Goal: Task Accomplishment & Management: Use online tool/utility

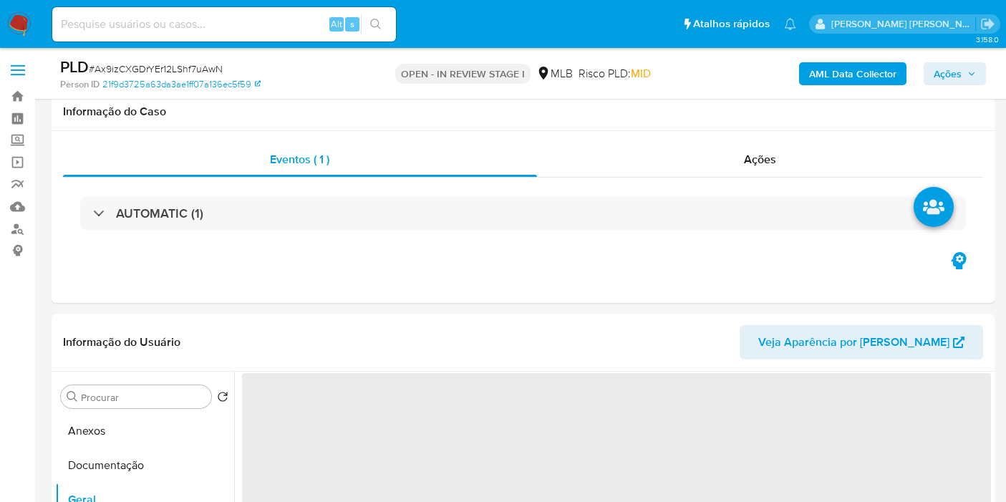
select select "100"
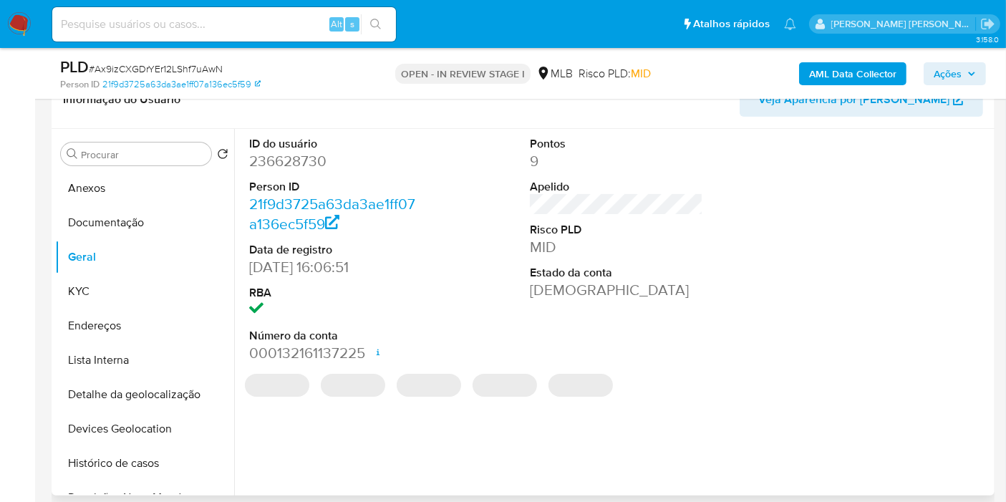
click at [953, 320] on div at bounding box center [898, 250] width 188 height 242
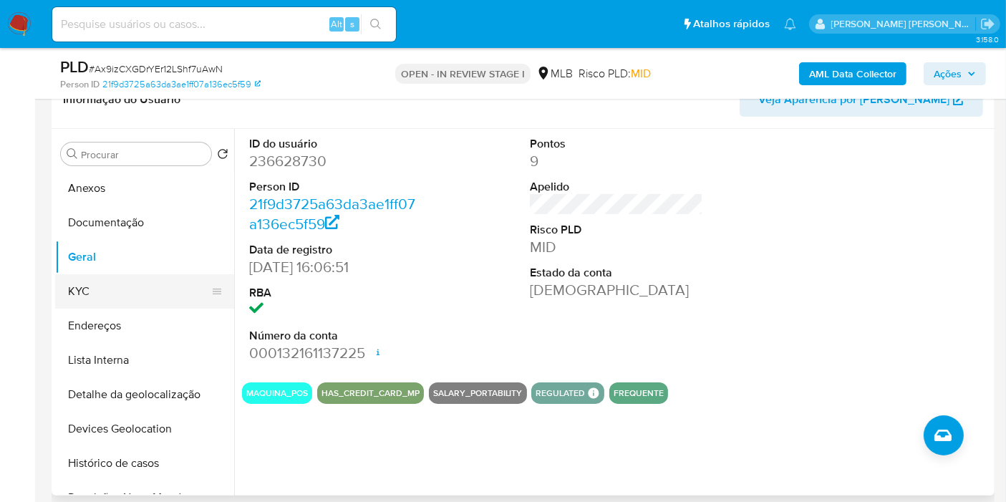
click at [125, 291] on button "KYC" at bounding box center [139, 291] width 168 height 34
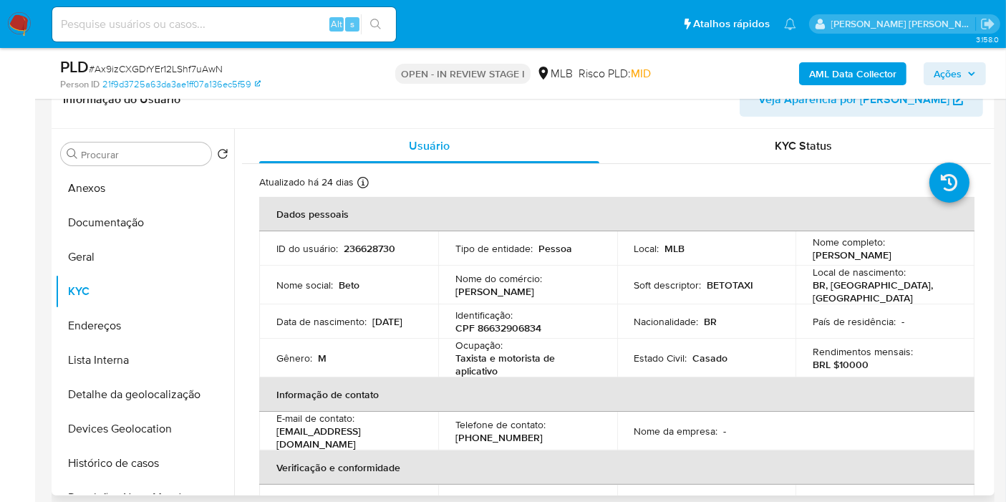
click at [937, 234] on td "Nome completo : Roberto Maranhao" at bounding box center [885, 248] width 179 height 34
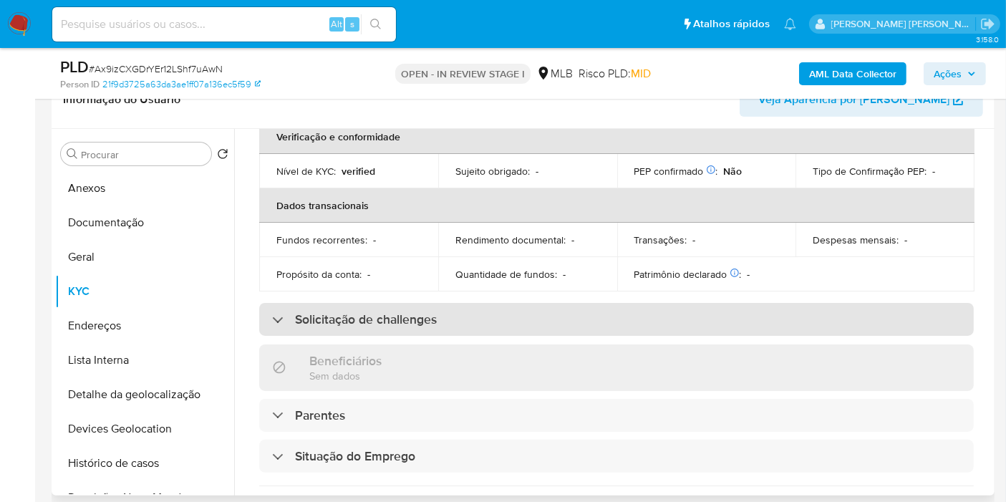
scroll to position [649, 0]
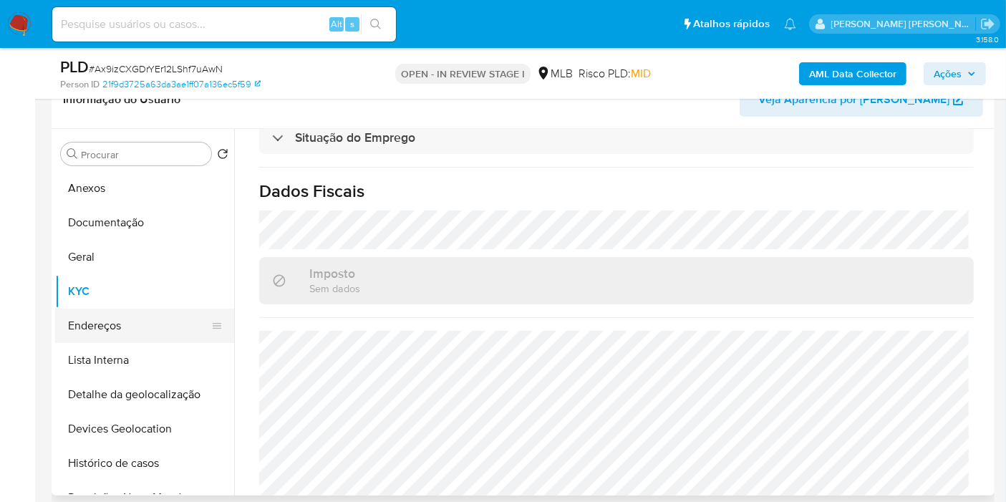
click at [138, 318] on button "Endereços" at bounding box center [139, 326] width 168 height 34
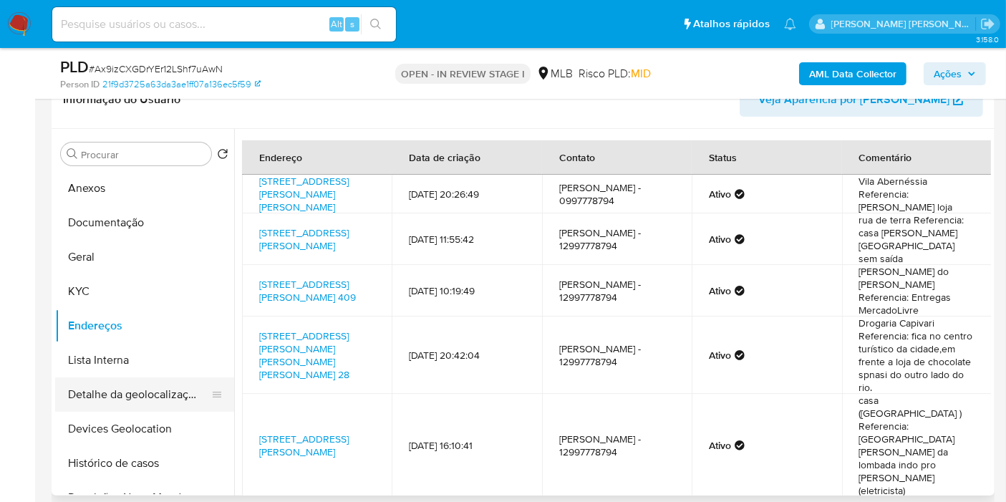
click at [120, 383] on button "Detalhe da geolocalização" at bounding box center [139, 394] width 168 height 34
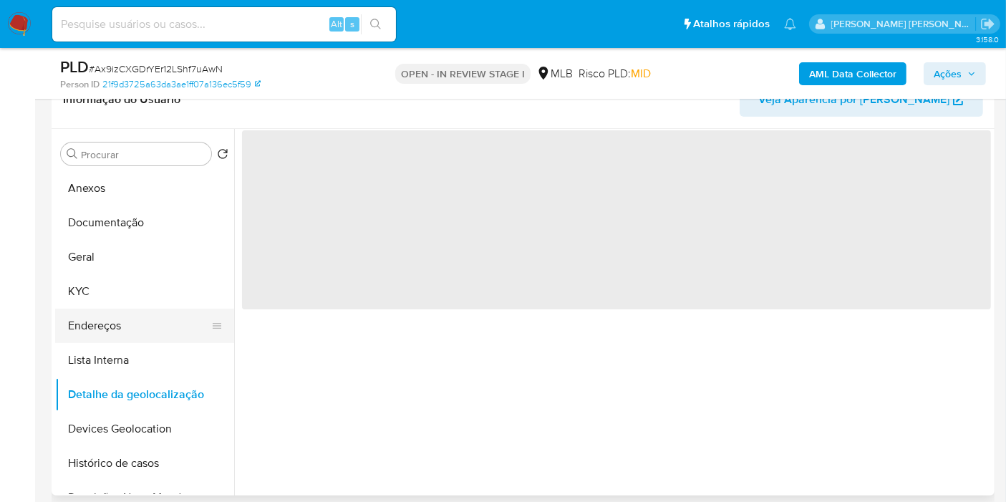
scroll to position [79, 0]
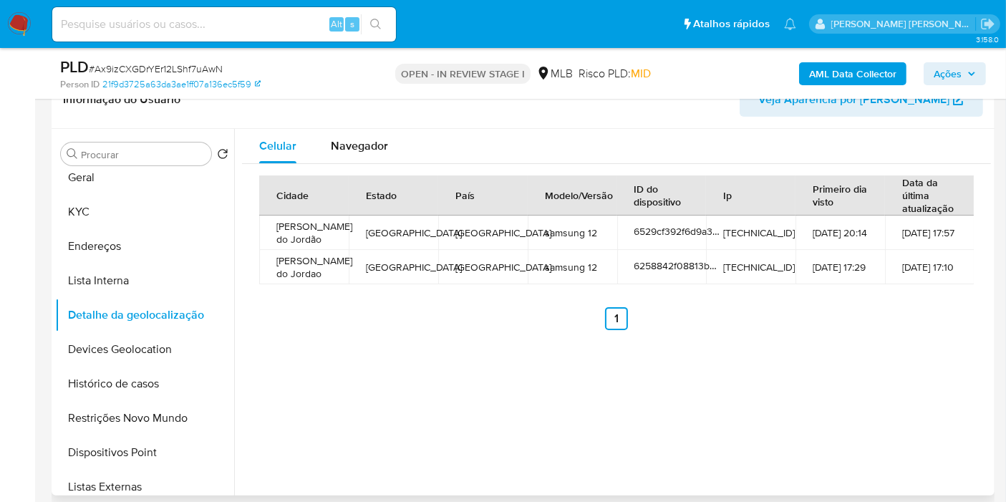
drag, startPoint x: 350, startPoint y: 157, endPoint x: 382, endPoint y: 167, distance: 33.7
click at [350, 156] on div "Navegador" at bounding box center [359, 146] width 57 height 34
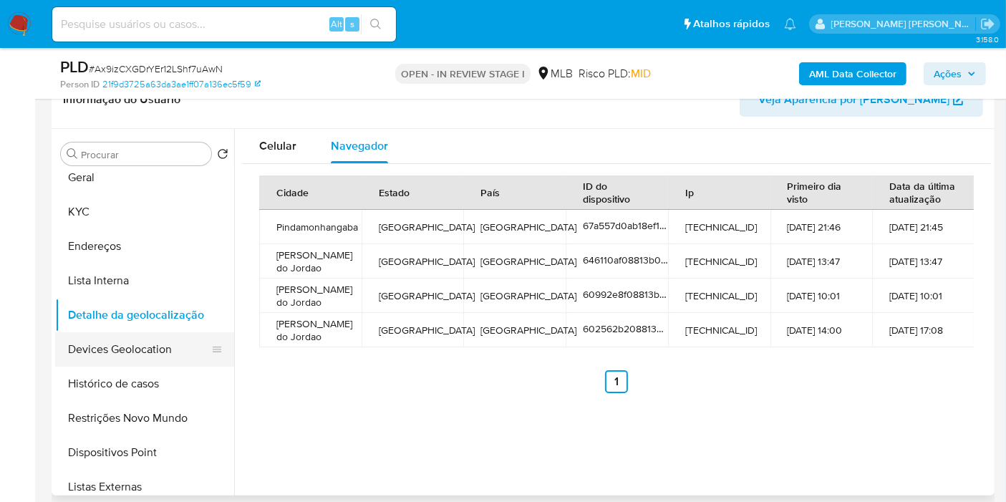
click at [129, 352] on button "Devices Geolocation" at bounding box center [139, 349] width 168 height 34
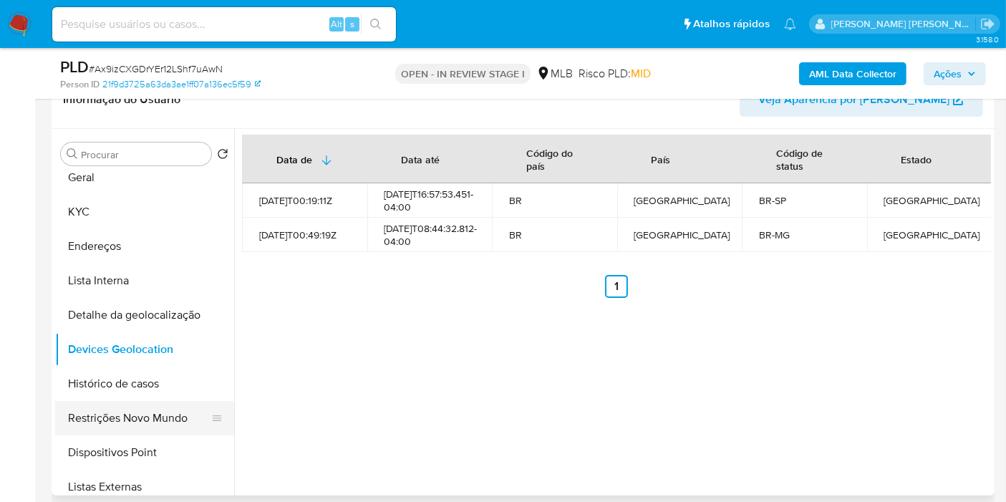
click at [149, 406] on button "Restrições Novo Mundo" at bounding box center [139, 418] width 168 height 34
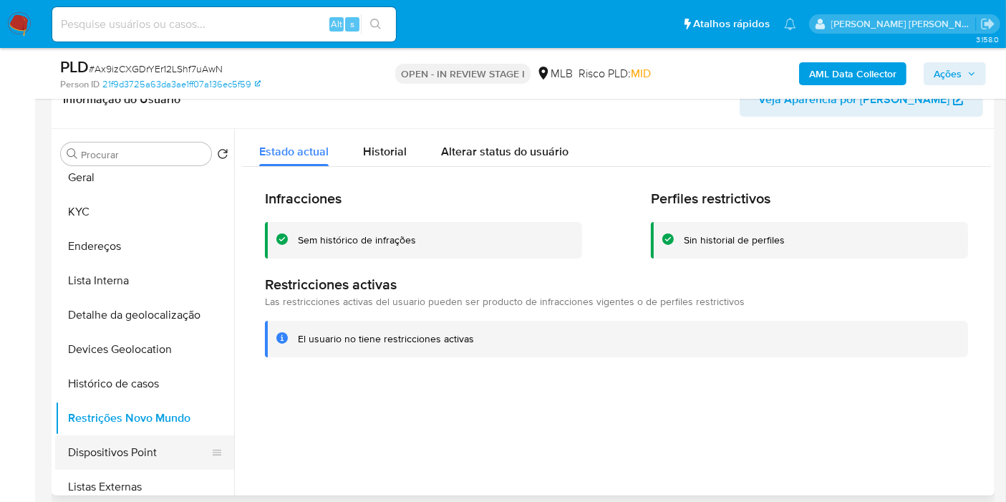
click at [161, 447] on button "Dispositivos Point" at bounding box center [139, 452] width 168 height 34
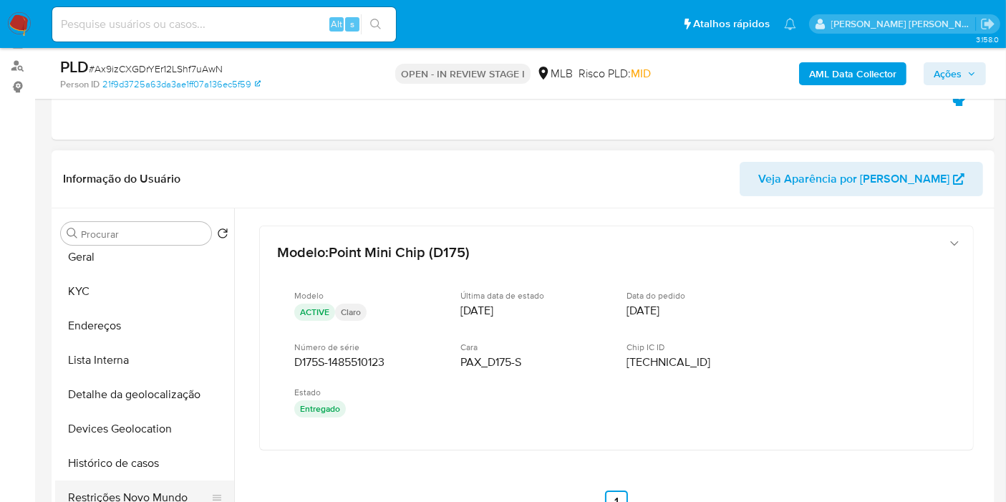
click at [110, 318] on button "Endereços" at bounding box center [144, 326] width 179 height 34
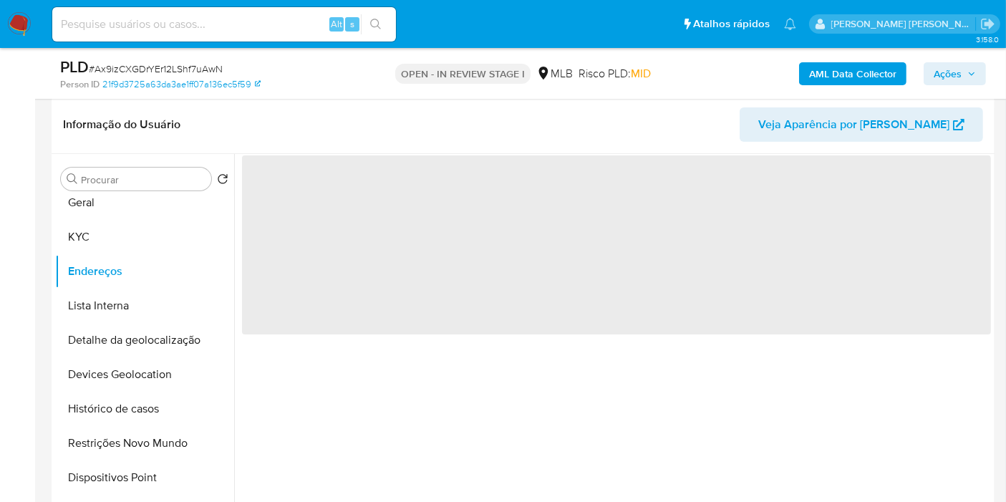
scroll to position [243, 0]
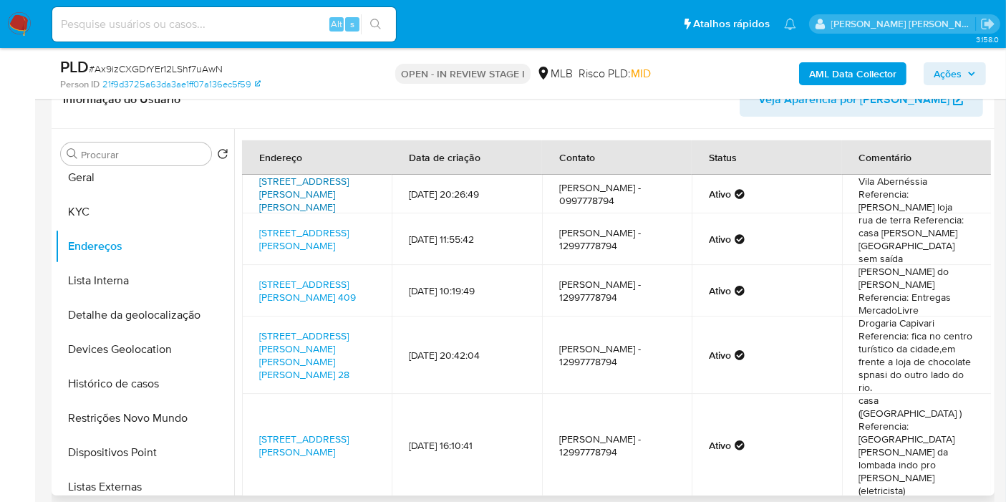
click at [321, 207] on link "Avenida Doutor Januário Miraglia 500, Campos Do Jordão, São Paulo, 12467014, Br…" at bounding box center [304, 194] width 90 height 40
drag, startPoint x: 163, startPoint y: 211, endPoint x: 160, endPoint y: 230, distance: 19.5
click at [163, 211] on button "KYC" at bounding box center [144, 212] width 179 height 34
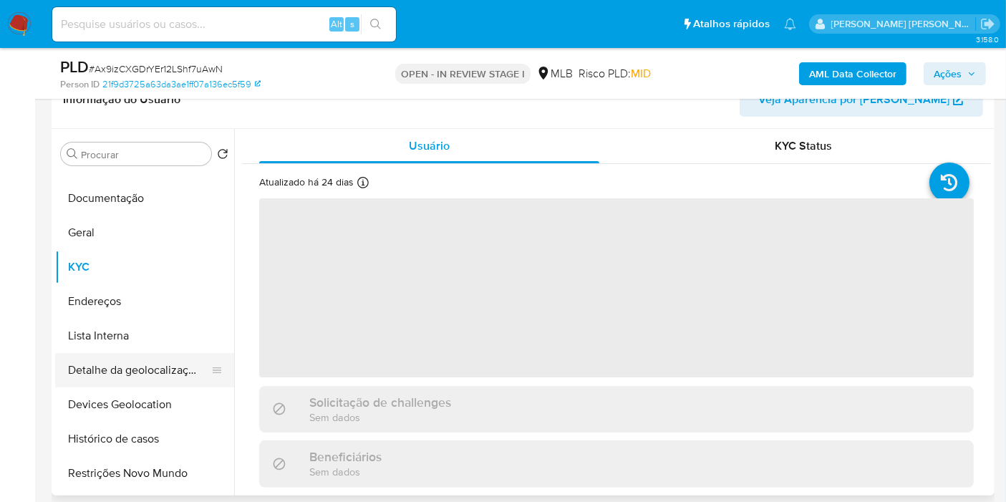
scroll to position [0, 0]
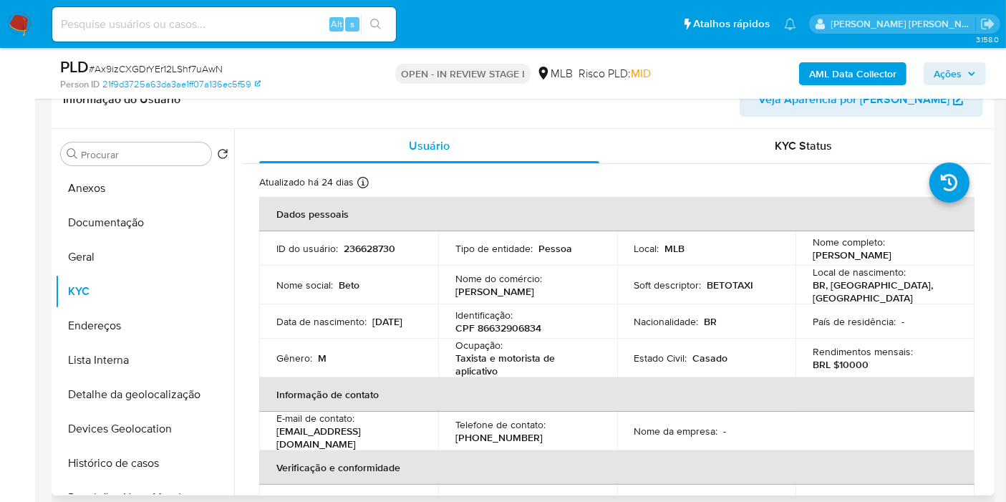
click at [525, 329] on p "CPF 86632906834" at bounding box center [498, 328] width 86 height 13
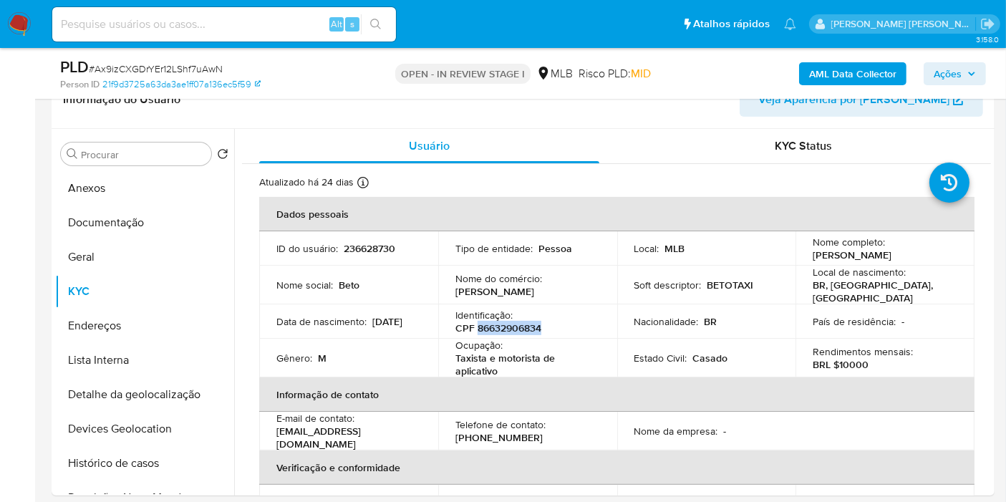
copy p "86632906834"
click at [296, 16] on input at bounding box center [224, 24] width 344 height 19
paste input "2SL5SIUjKkCTWSGPjpJaUU6S"
type input "2SL5SIUjKkCTWSGPjpJaUU6S"
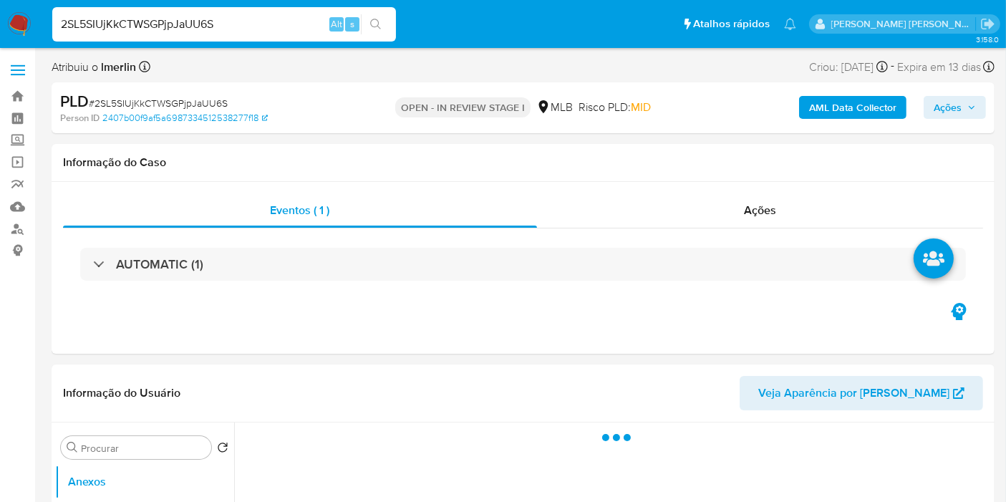
select select "10"
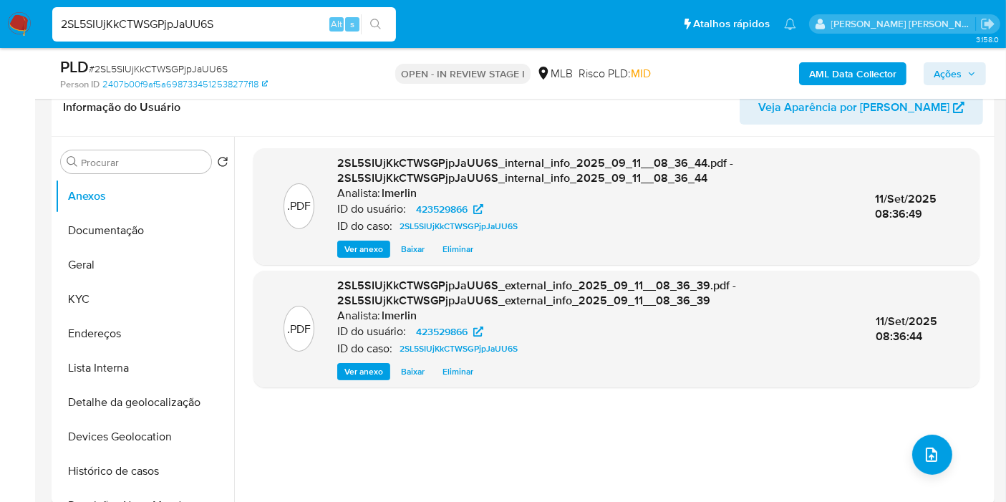
scroll to position [318, 0]
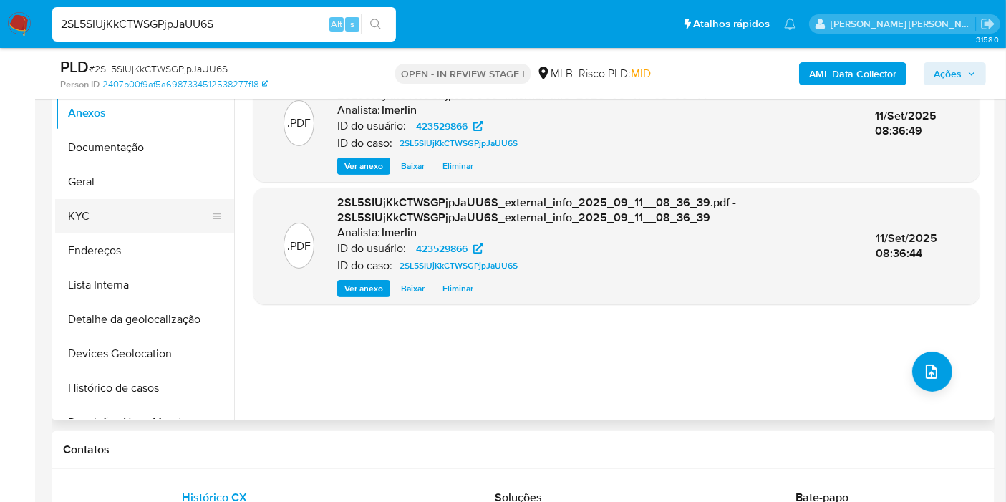
click at [127, 216] on button "KYC" at bounding box center [139, 216] width 168 height 34
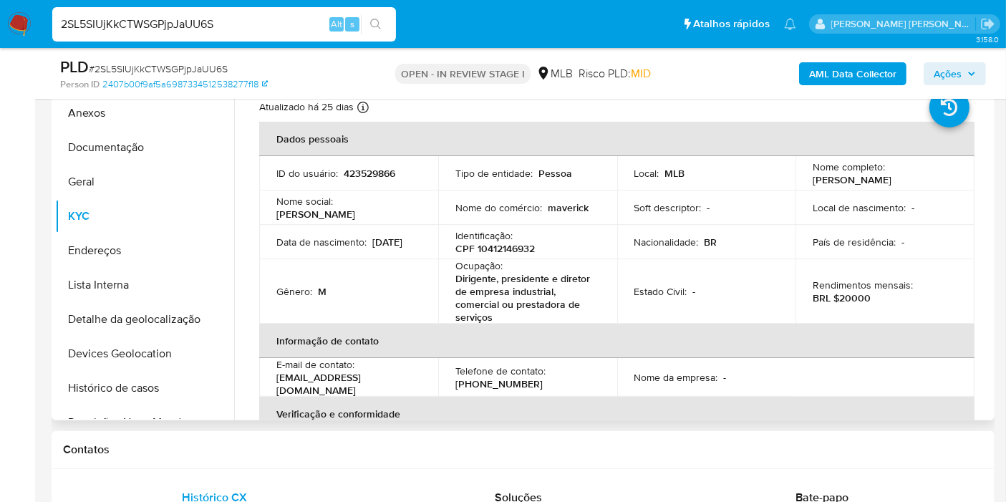
click at [503, 244] on p "CPF 10412146932" at bounding box center [494, 248] width 79 height 13
copy p "10412146932"
click at [158, 390] on button "Histórico de casos" at bounding box center [139, 388] width 168 height 34
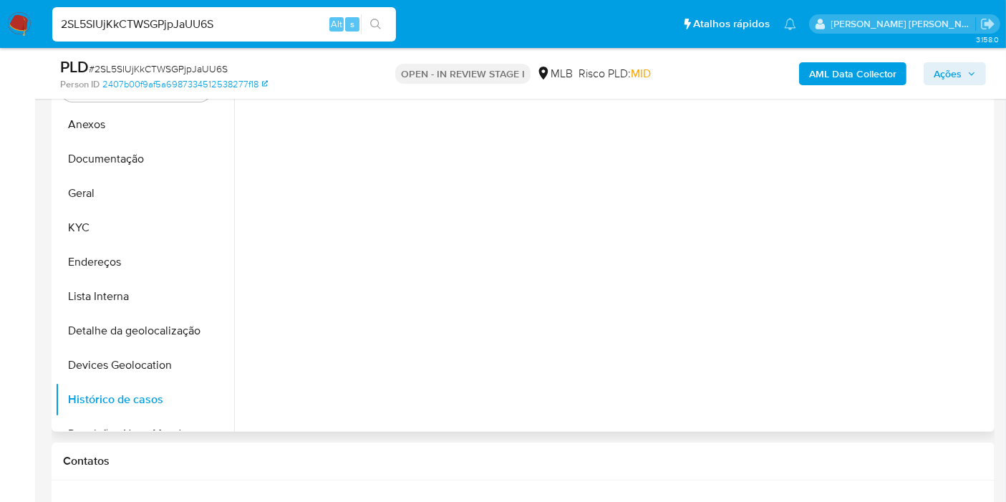
scroll to position [238, 0]
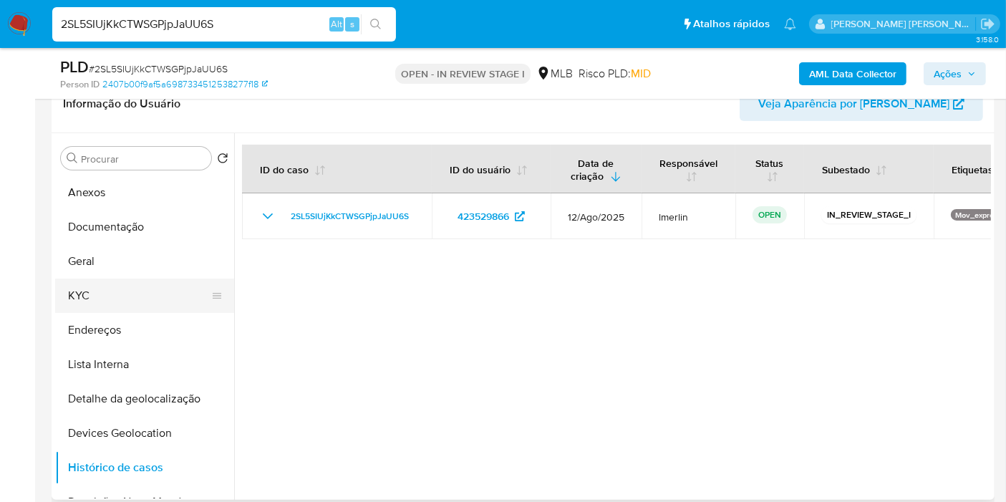
click at [125, 306] on button "KYC" at bounding box center [139, 296] width 168 height 34
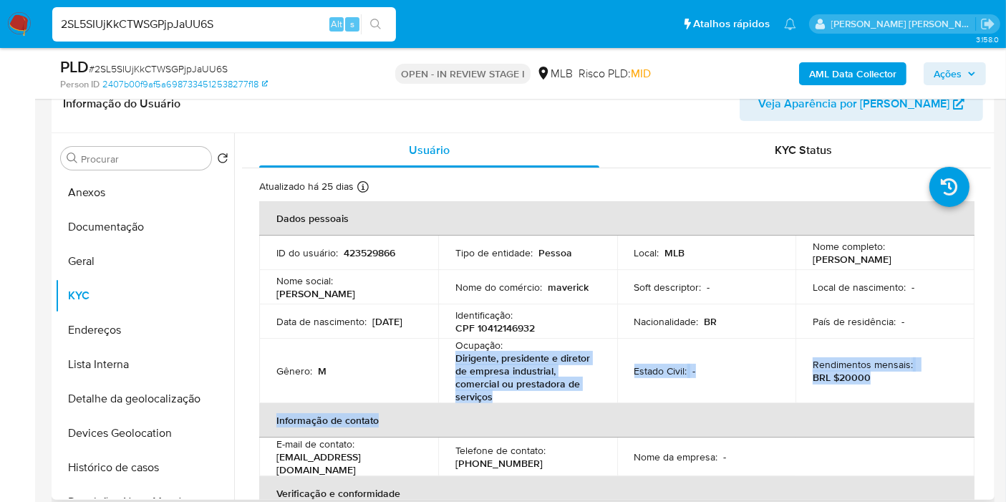
drag, startPoint x: 499, startPoint y: 402, endPoint x: 452, endPoint y: 359, distance: 64.4
click at [452, 359] on table "Dados pessoais ID do usuário : 423529866 Tipo de entidade : Pessoa Local : MLB …" at bounding box center [616, 424] width 715 height 447
click at [483, 390] on p "Dirigente, presidente e diretor de empresa industrial, comercial ou prestadora …" at bounding box center [524, 378] width 139 height 52
click at [494, 400] on p "Dirigente, presidente e diretor de empresa industrial, comercial ou prestadora …" at bounding box center [524, 378] width 139 height 52
drag, startPoint x: 488, startPoint y: 397, endPoint x: 446, endPoint y: 359, distance: 56.3
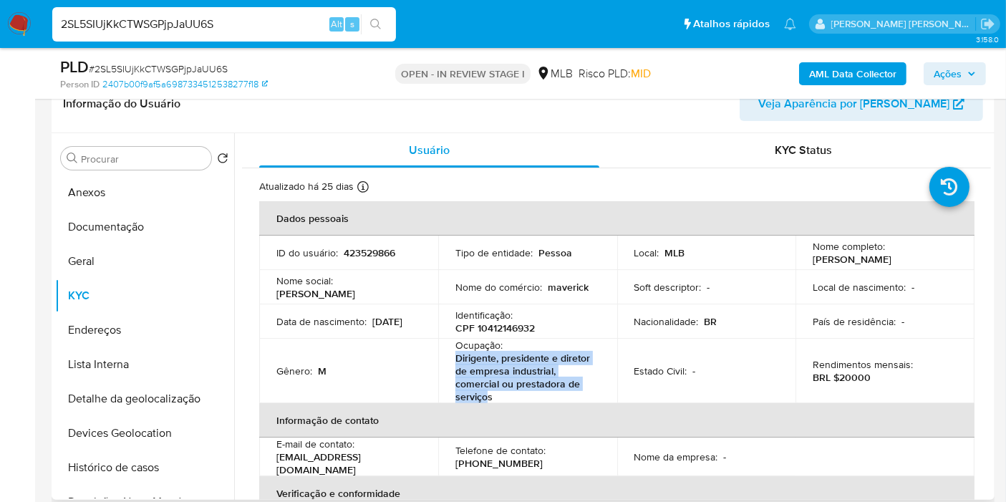
click at [446, 359] on td "Ocupação : Dirigente, presidente e diretor de empresa industrial, comercial ou …" at bounding box center [527, 371] width 179 height 64
copy p "Dirigente, presidente e diretor de empresa industrial, comercial ou prestadora …"
click at [122, 223] on button "Documentação" at bounding box center [139, 227] width 168 height 34
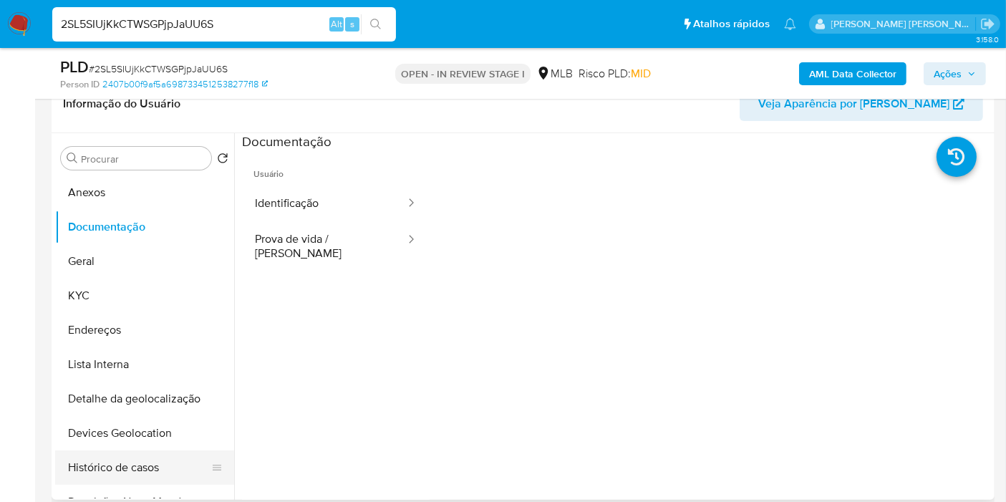
click at [125, 457] on button "Histórico de casos" at bounding box center [139, 467] width 168 height 34
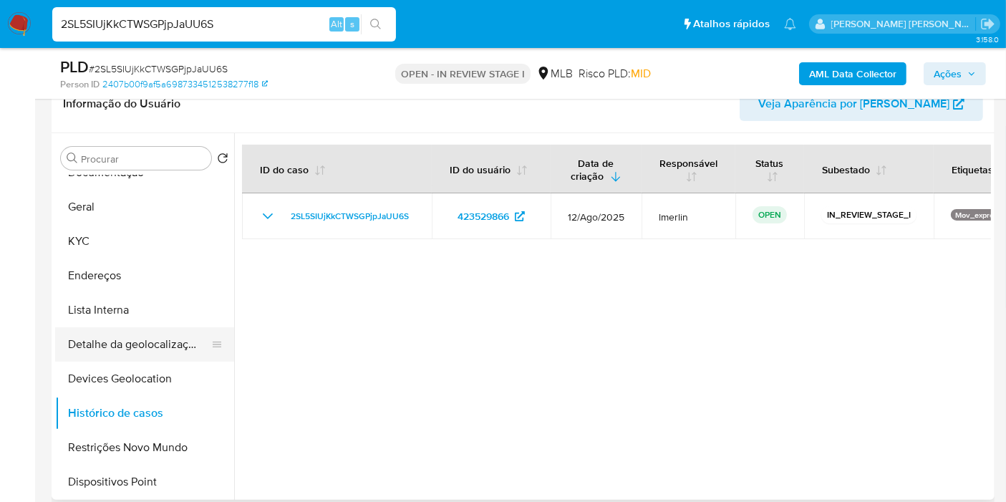
scroll to position [79, 0]
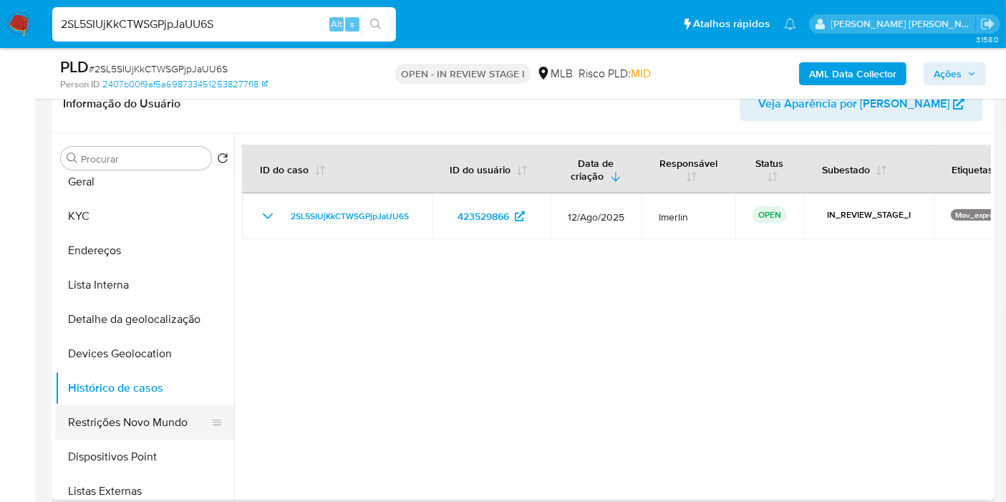
click at [152, 420] on button "Restrições Novo Mundo" at bounding box center [139, 422] width 168 height 34
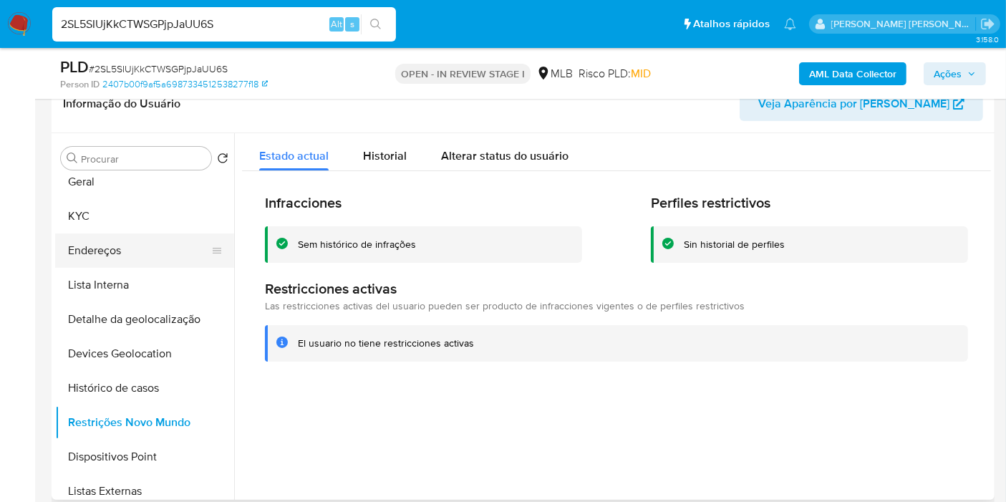
click at [135, 257] on button "Endereços" at bounding box center [139, 250] width 168 height 34
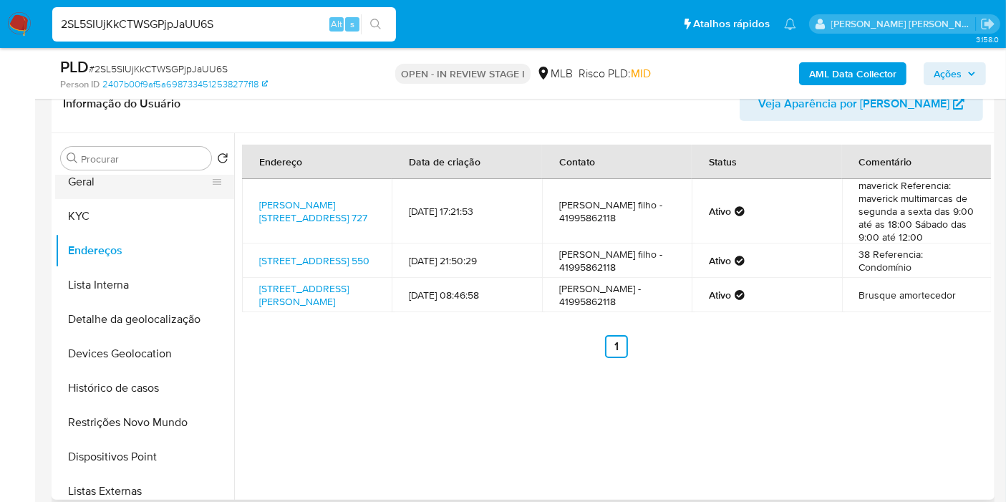
click at [136, 193] on button "Geral" at bounding box center [139, 182] width 168 height 34
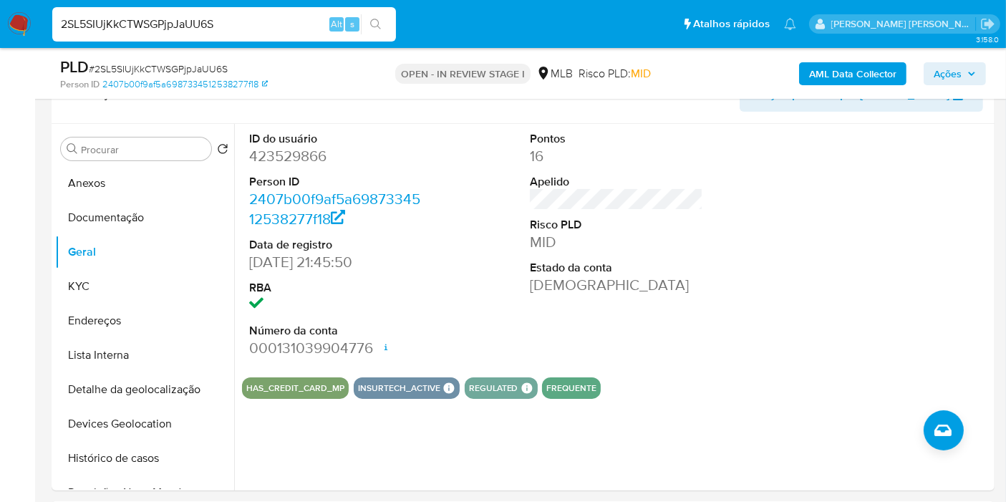
scroll to position [226, 0]
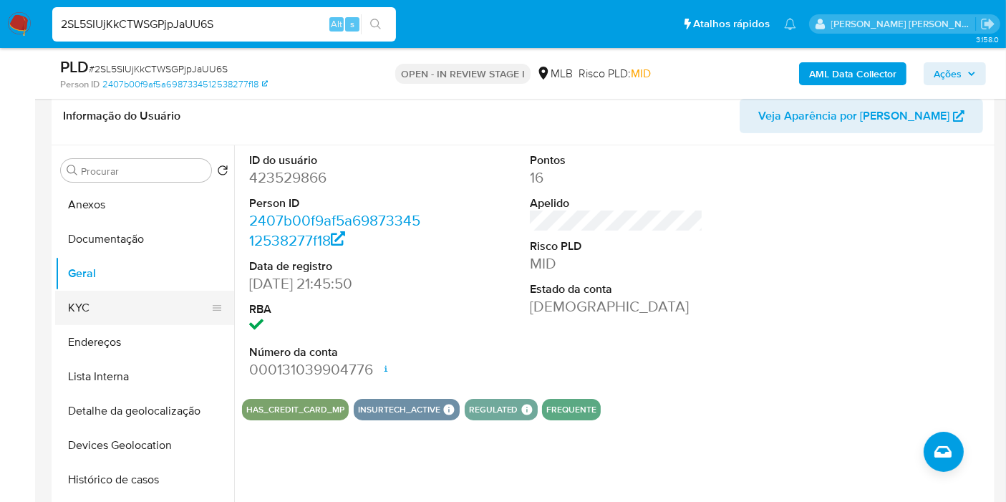
drag, startPoint x: 114, startPoint y: 308, endPoint x: 167, endPoint y: 308, distance: 53.0
click at [114, 308] on button "KYC" at bounding box center [139, 308] width 168 height 34
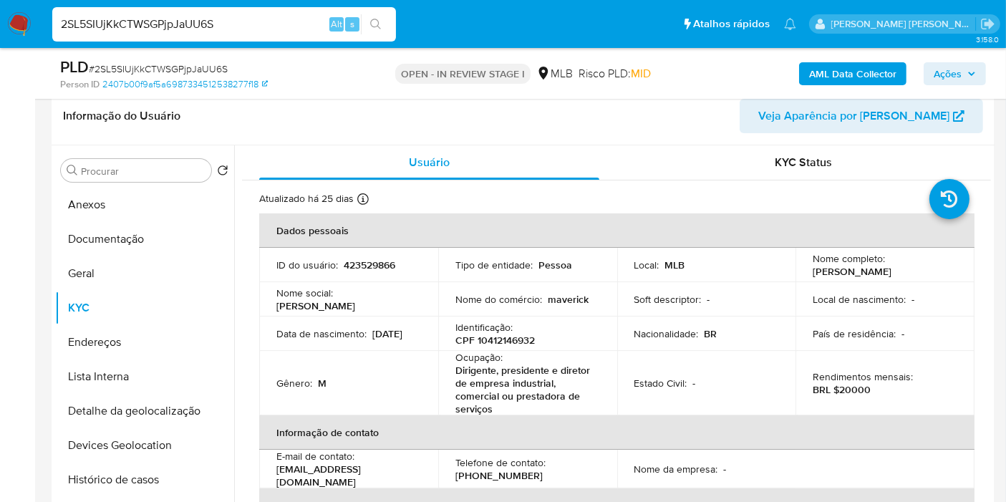
scroll to position [237, 0]
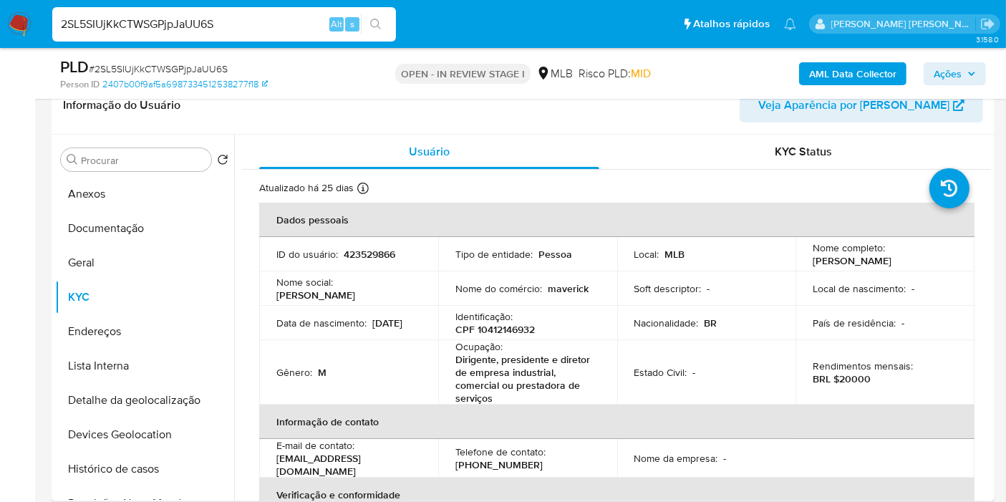
drag, startPoint x: 991, startPoint y: 191, endPoint x: 992, endPoint y: 206, distance: 14.3
click at [992, 206] on div "Procurar Retornar ao pedido padrão Anexos Documentação Geral KYC Endereços List…" at bounding box center [523, 318] width 943 height 367
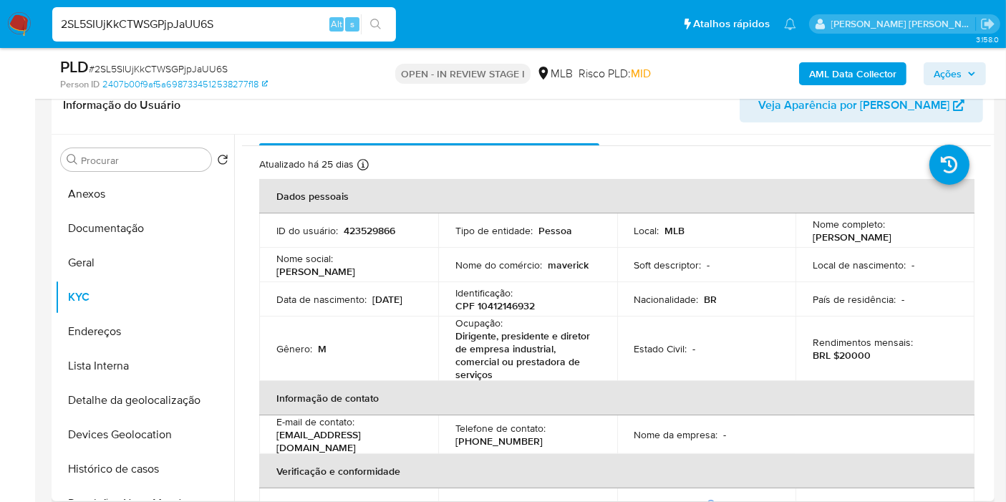
scroll to position [12, 0]
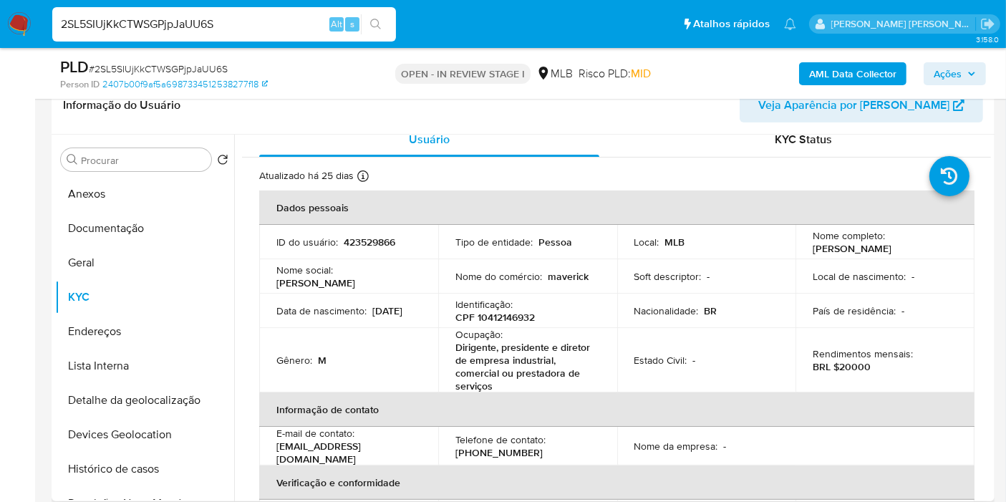
click at [839, 382] on td "Rendimentos mensais : BRL $20000" at bounding box center [885, 360] width 179 height 64
drag, startPoint x: 991, startPoint y: 259, endPoint x: 994, endPoint y: 266, distance: 8.4
click at [994, 266] on div "Procurar Retornar ao pedido padrão Anexos Documentação Geral KYC Endereços List…" at bounding box center [523, 318] width 943 height 367
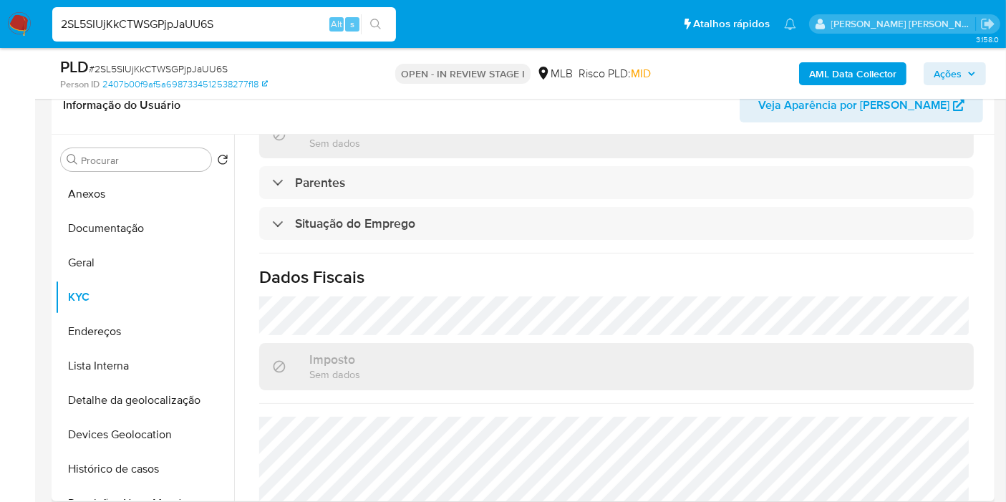
scroll to position [671, 0]
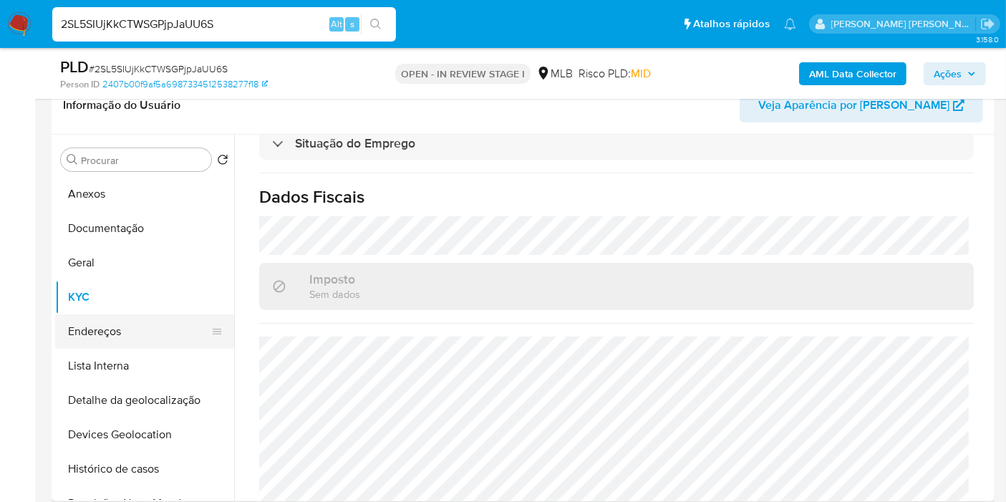
click at [183, 333] on button "Endereços" at bounding box center [139, 331] width 168 height 34
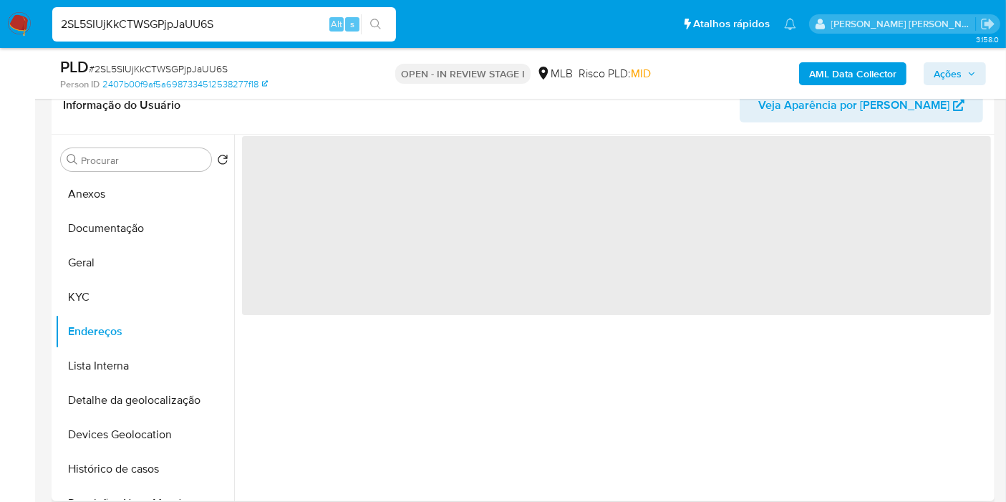
scroll to position [0, 0]
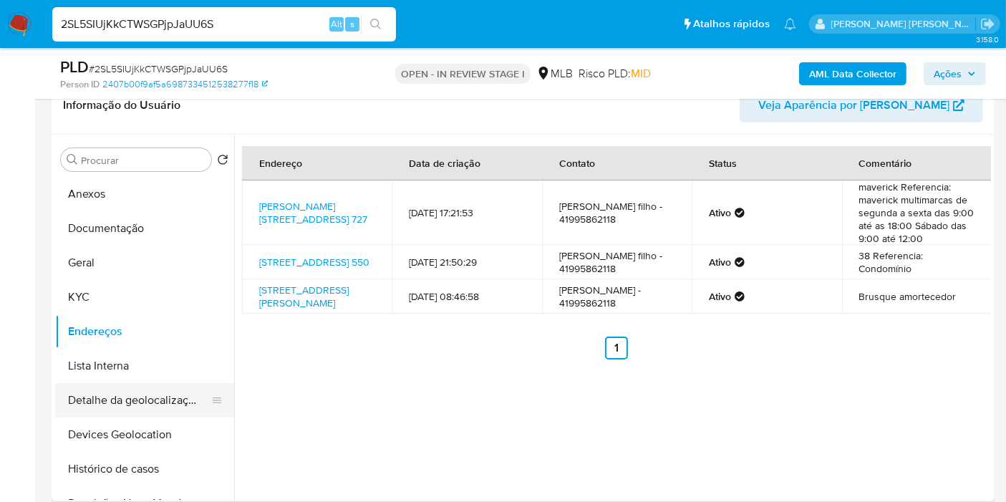
click at [159, 408] on button "Detalhe da geolocalização" at bounding box center [139, 400] width 168 height 34
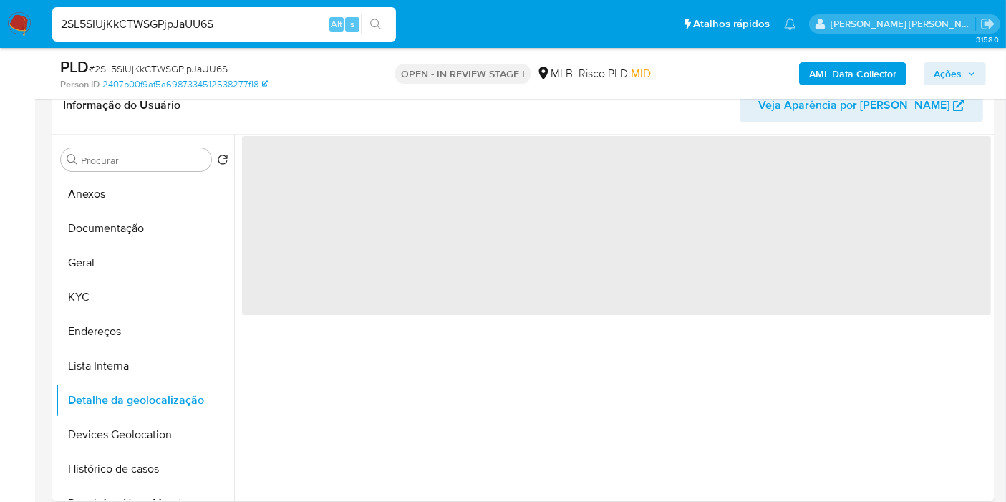
scroll to position [79, 0]
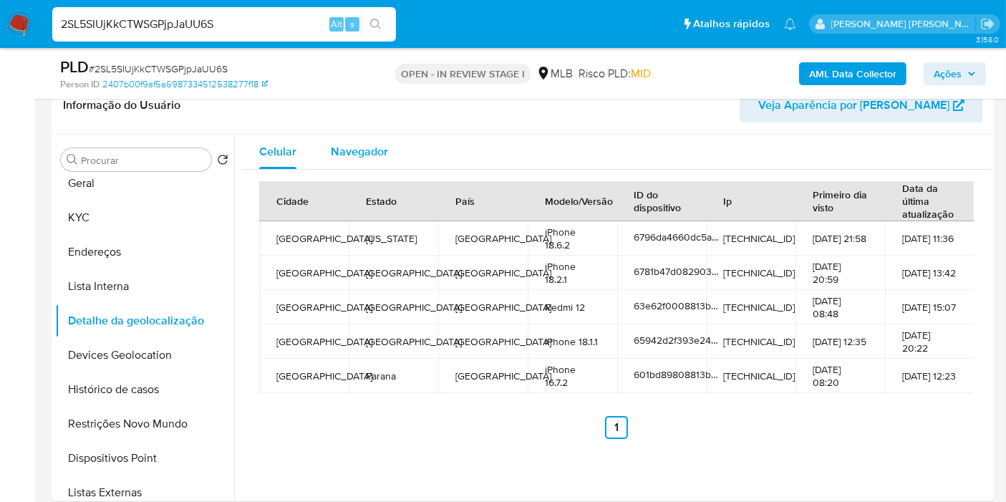
click at [332, 162] on div "Navegador" at bounding box center [359, 152] width 57 height 34
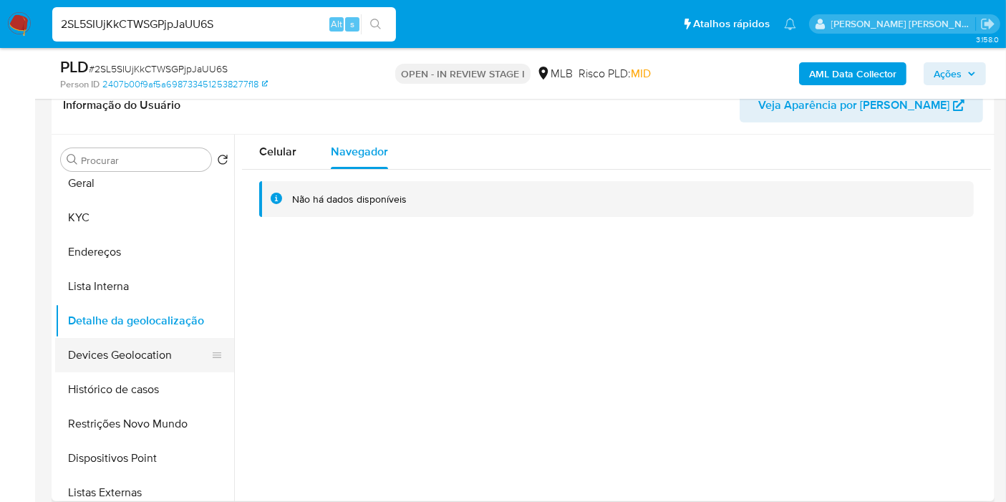
click at [102, 349] on button "Devices Geolocation" at bounding box center [139, 355] width 168 height 34
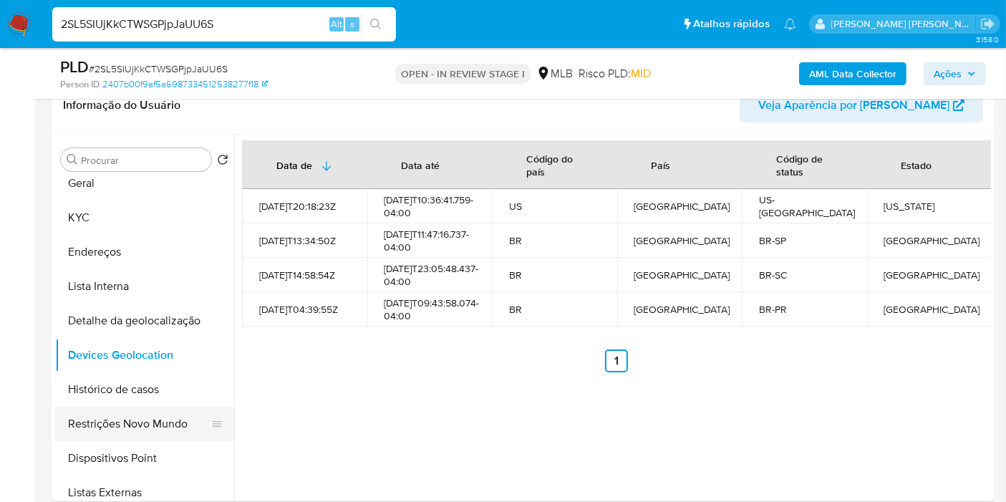
click at [102, 422] on button "Restrições Novo Mundo" at bounding box center [139, 424] width 168 height 34
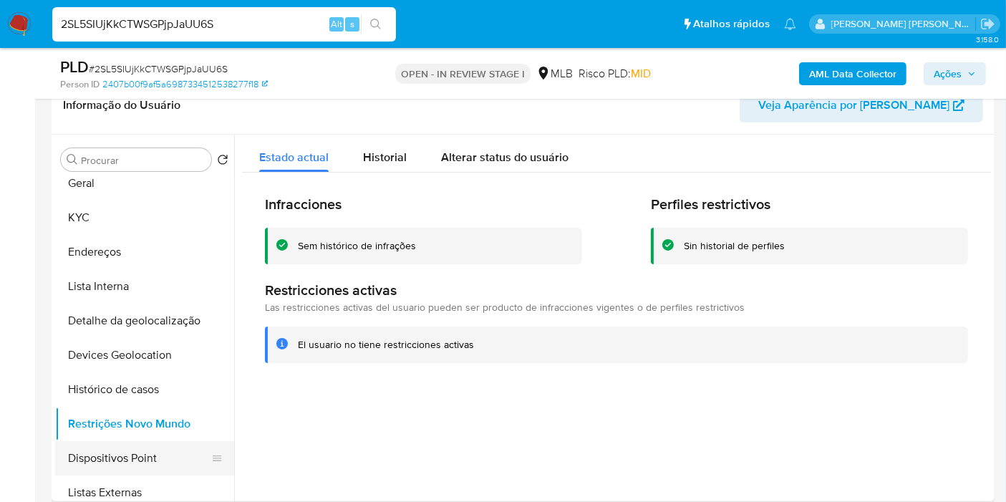
click at [67, 453] on button "Dispositivos Point" at bounding box center [139, 458] width 168 height 34
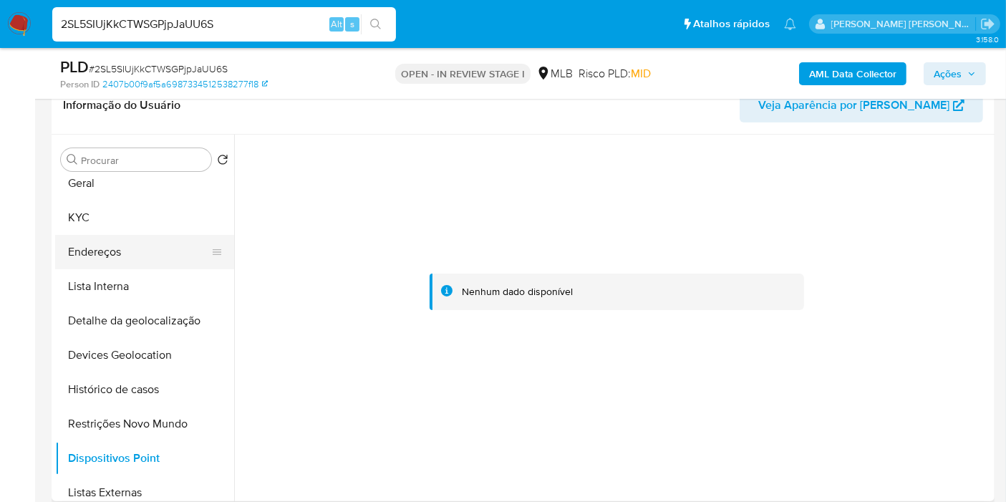
click at [142, 264] on button "Endereços" at bounding box center [139, 252] width 168 height 34
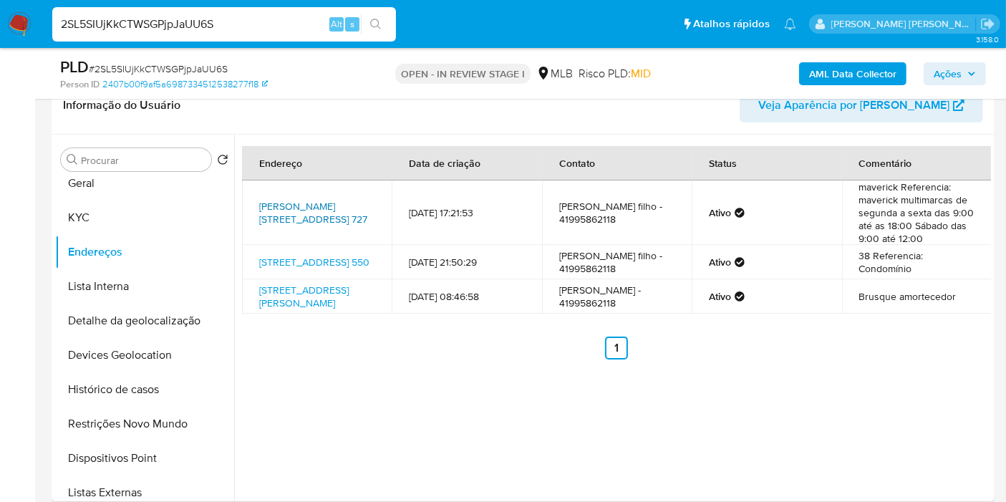
click at [319, 226] on link "Rua Gustavo Kabitschke 727, Colombo, Paraná, 83405000, Brasil 727" at bounding box center [313, 212] width 108 height 27
click at [100, 200] on button "KYC" at bounding box center [139, 217] width 168 height 34
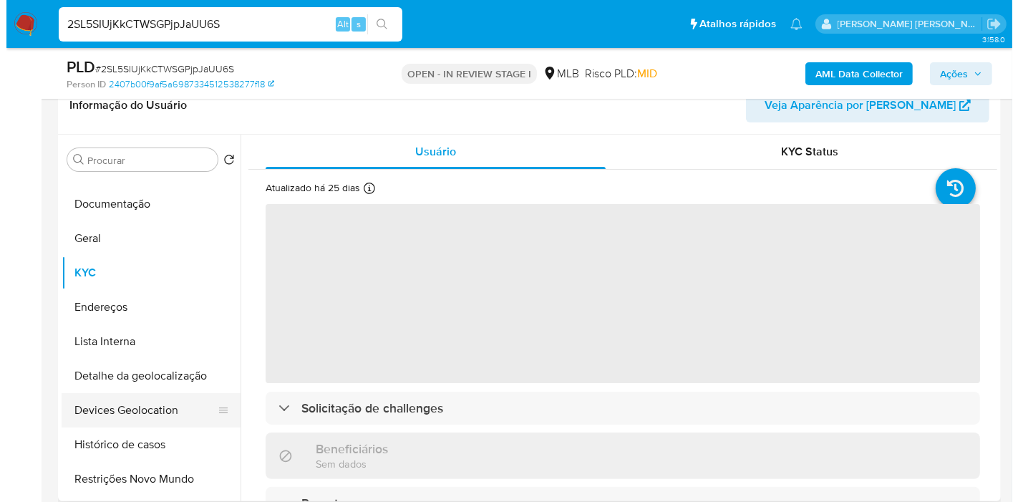
scroll to position [0, 0]
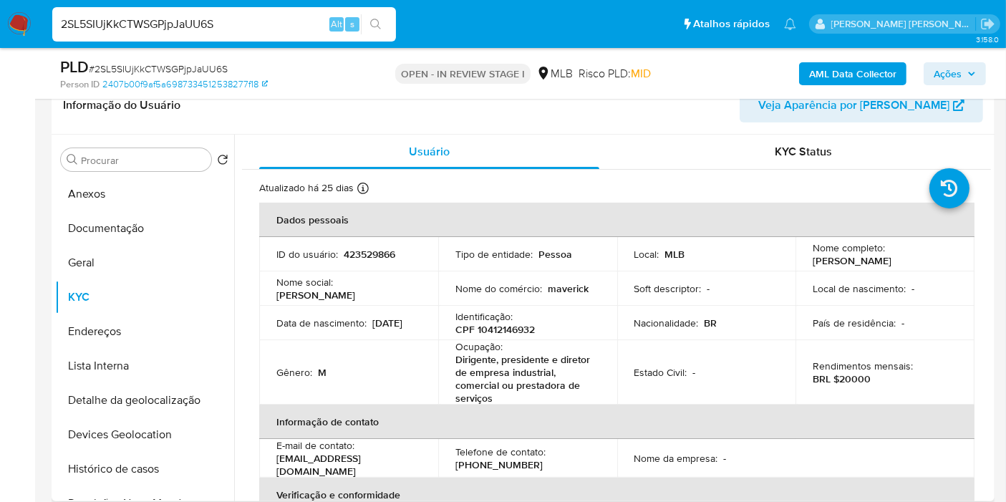
click at [506, 324] on p "CPF 10412146932" at bounding box center [494, 329] width 79 height 13
copy p "10412146932"
click at [116, 463] on button "Histórico de casos" at bounding box center [139, 469] width 168 height 34
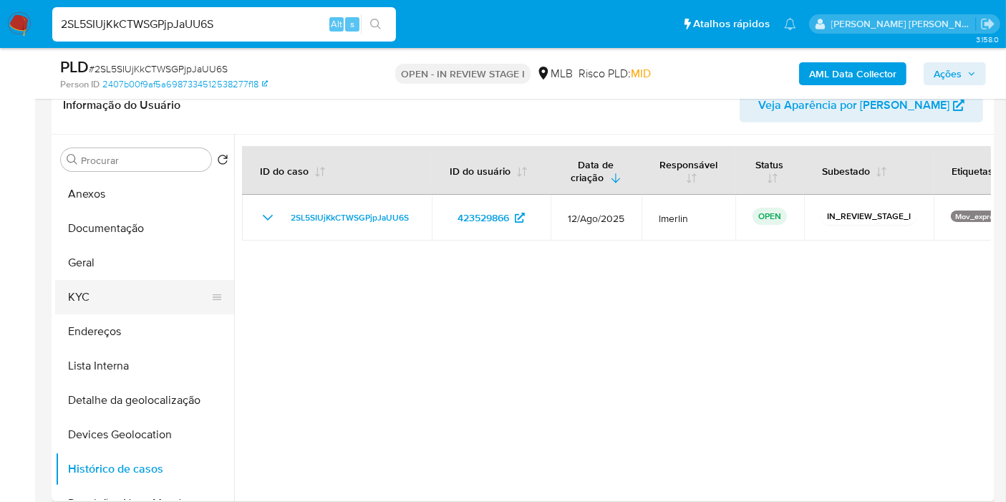
click at [102, 284] on button "KYC" at bounding box center [139, 297] width 168 height 34
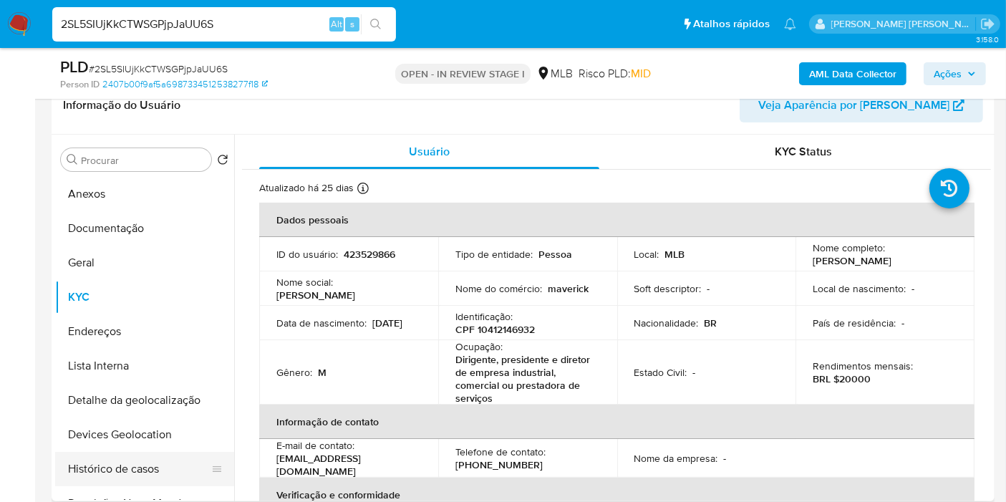
click at [152, 478] on button "Histórico de casos" at bounding box center [139, 469] width 168 height 34
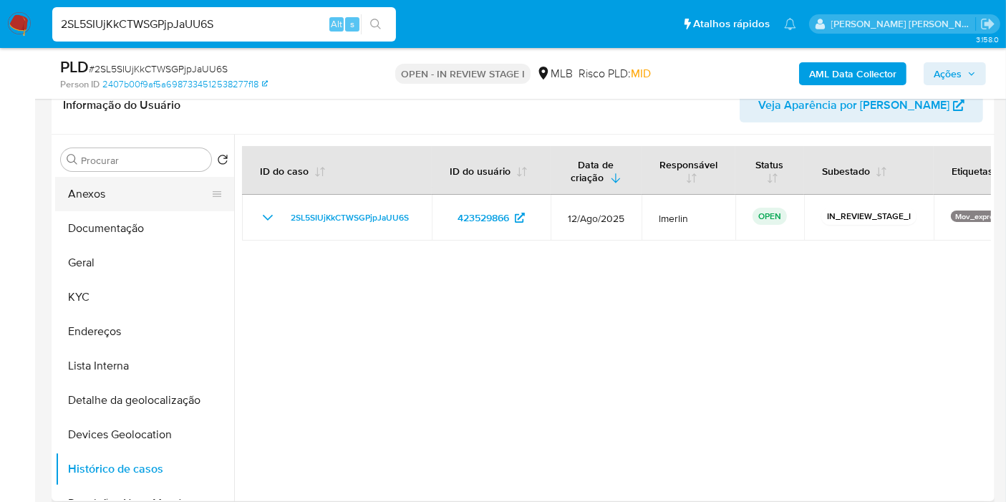
click at [97, 198] on button "Anexos" at bounding box center [139, 194] width 168 height 34
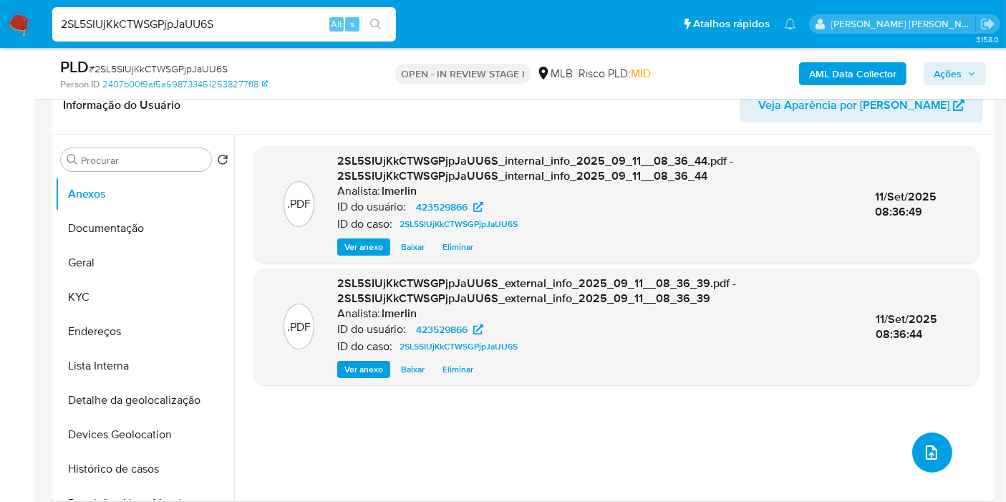
click at [928, 456] on icon "upload-file" at bounding box center [931, 452] width 17 height 17
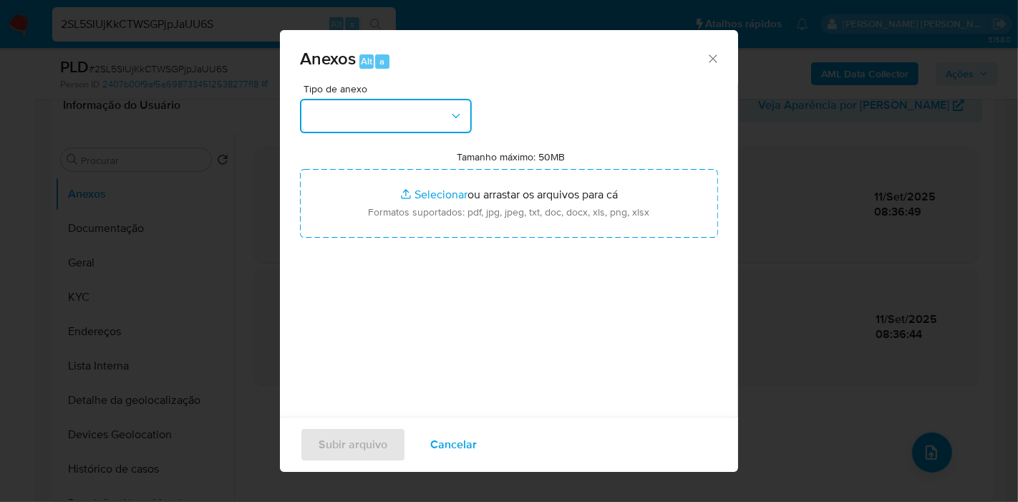
click at [395, 115] on button "button" at bounding box center [386, 116] width 172 height 34
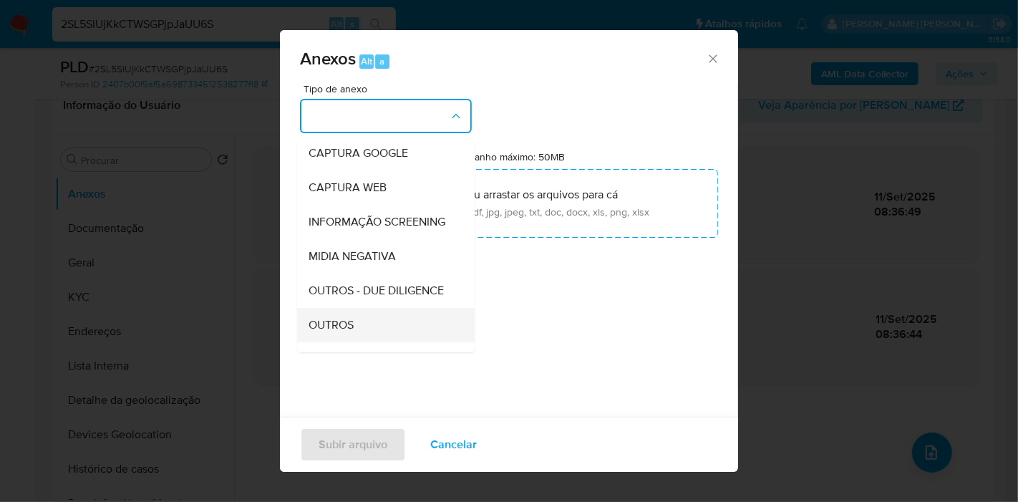
scroll to position [159, 0]
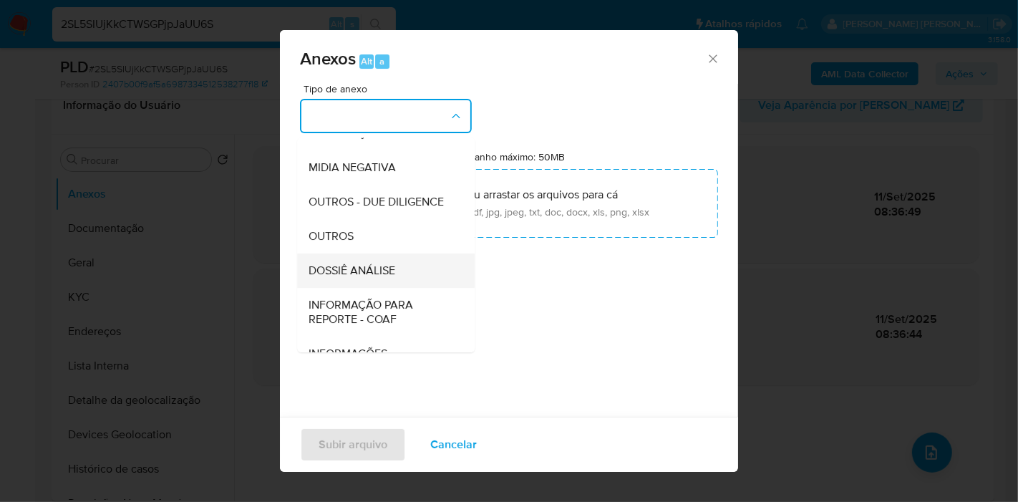
click at [389, 288] on div "DOSSIÊ ANÁLISE" at bounding box center [382, 270] width 146 height 34
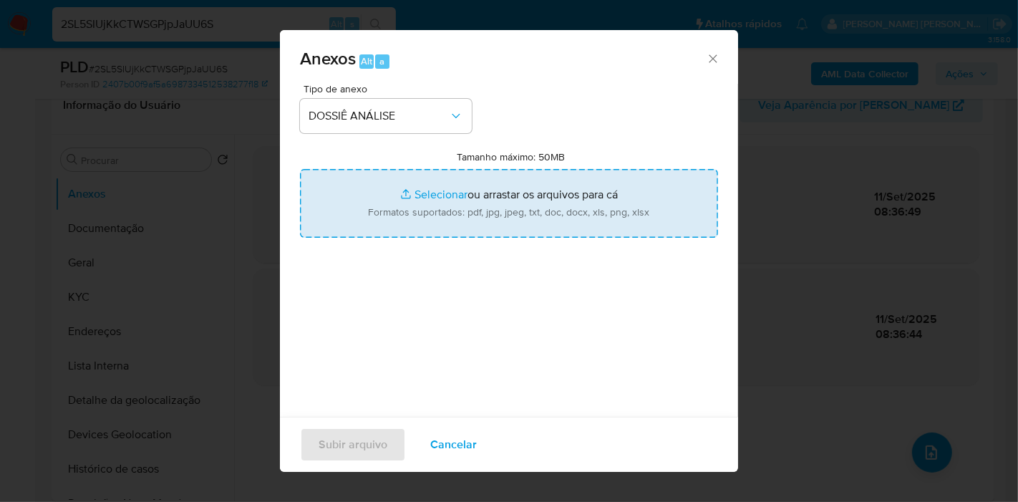
click at [449, 214] on input "Tamanho máximo: 50MB Selecionar arquivos" at bounding box center [509, 203] width 418 height 69
click at [526, 195] on input "Tamanho máximo: 50MB Selecionar arquivos" at bounding box center [509, 203] width 418 height 69
click at [480, 200] on input "Tamanho máximo: 50MB Selecionar arquivos" at bounding box center [509, 203] width 418 height 69
type input "C:\fakepath\Declínio - 2SL5SIUjKkCTWSGPjpJaUU6S - CPF 10412146932 - ARNALDO TRE…"
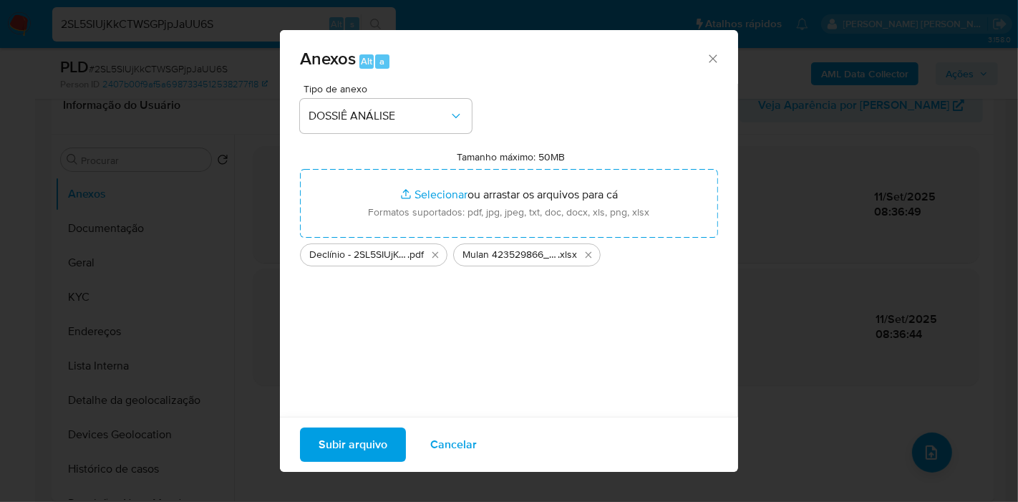
click at [456, 446] on span "Cancelar" at bounding box center [453, 445] width 47 height 32
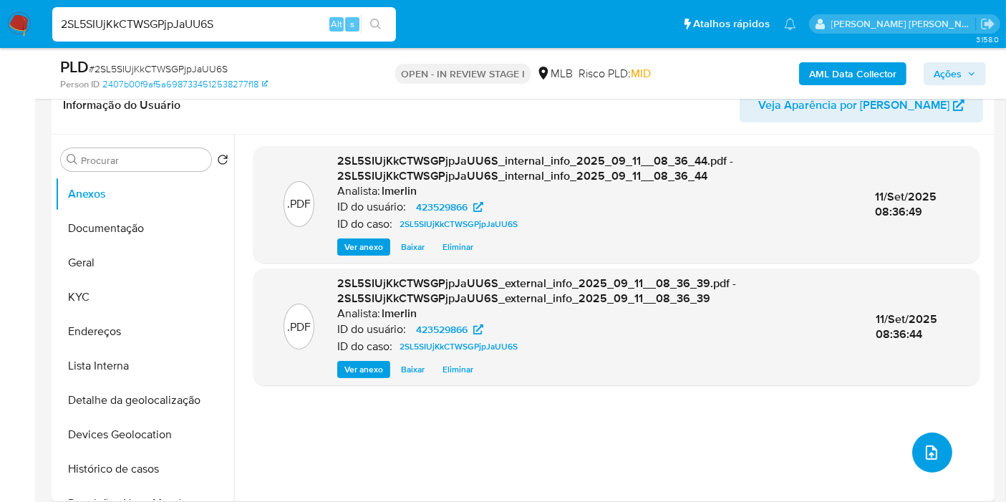
click at [932, 452] on icon "upload-file" at bounding box center [931, 452] width 17 height 17
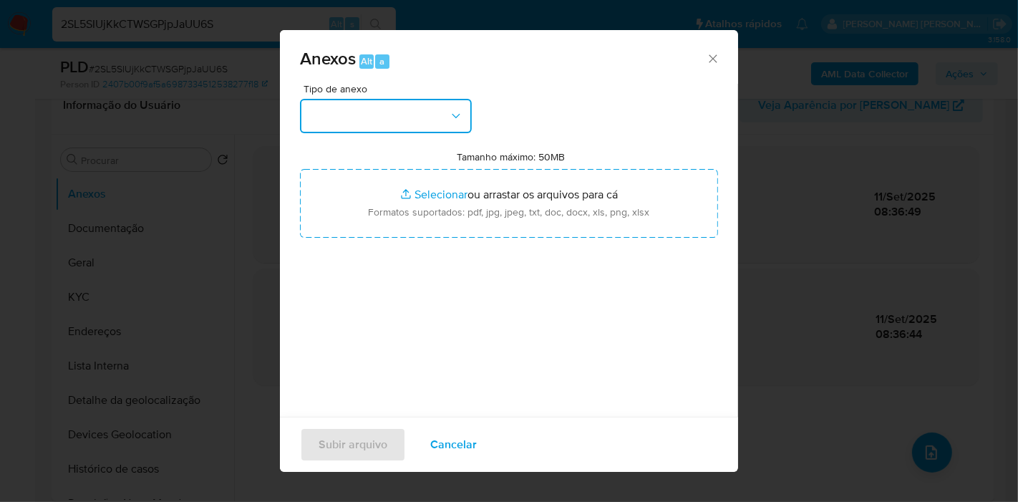
click at [452, 130] on button "button" at bounding box center [386, 116] width 172 height 34
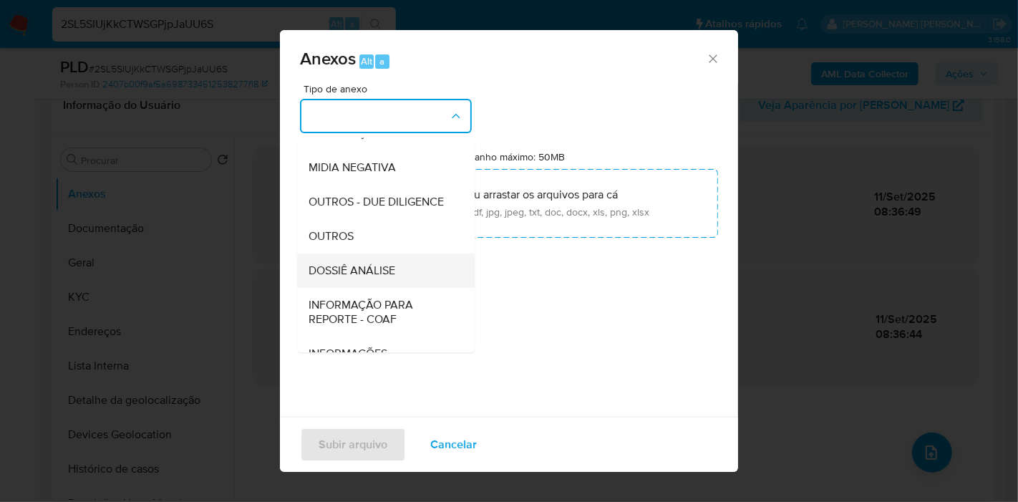
click at [405, 288] on div "DOSSIÊ ANÁLISE" at bounding box center [382, 270] width 146 height 34
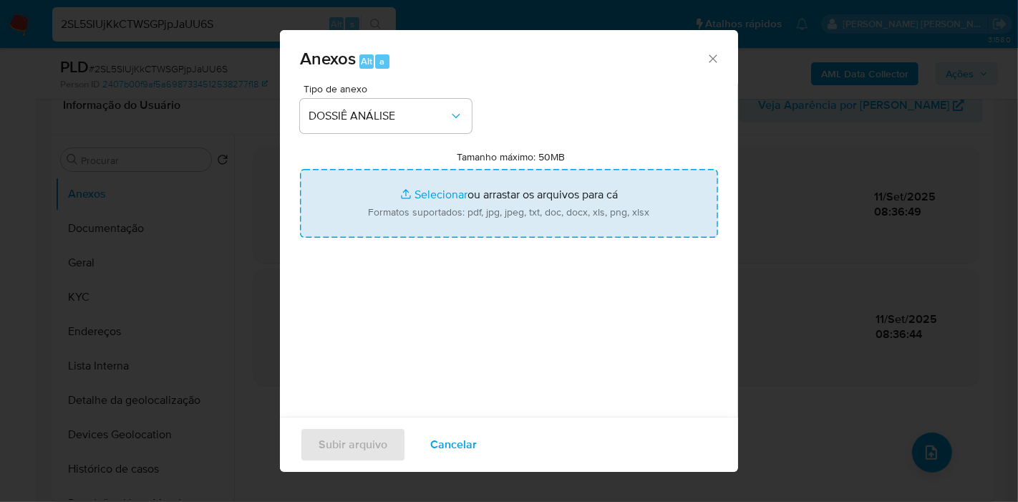
click at [450, 201] on input "Tamanho máximo: 50MB Selecionar arquivos" at bounding box center [509, 203] width 418 height 69
type input "C:\fakepath\Declínio - 2SL5SIUjKkCTWSGPjpJaUU6S - CPF 10412146932 - ARNALDO TRE…"
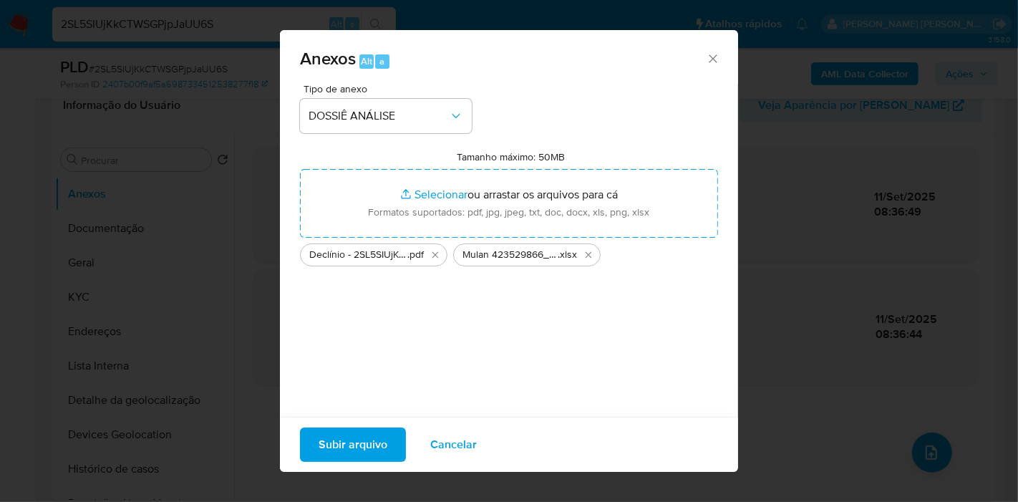
click at [381, 435] on span "Subir arquivo" at bounding box center [353, 445] width 69 height 32
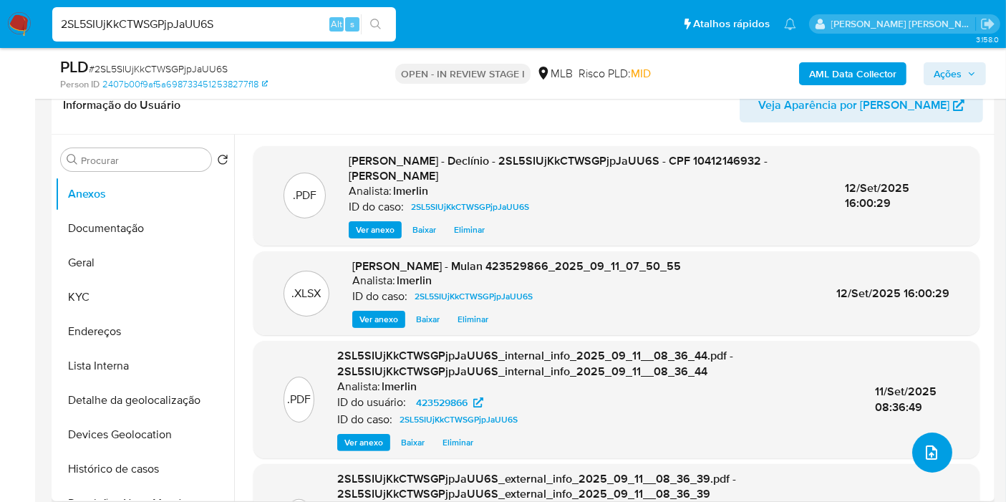
scroll to position [0, 0]
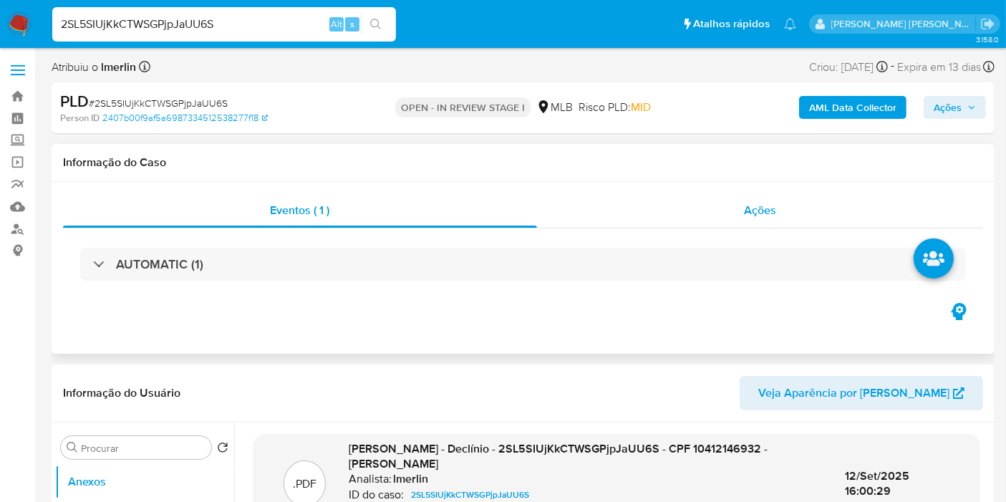
click at [829, 195] on div "Ações" at bounding box center [760, 210] width 447 height 34
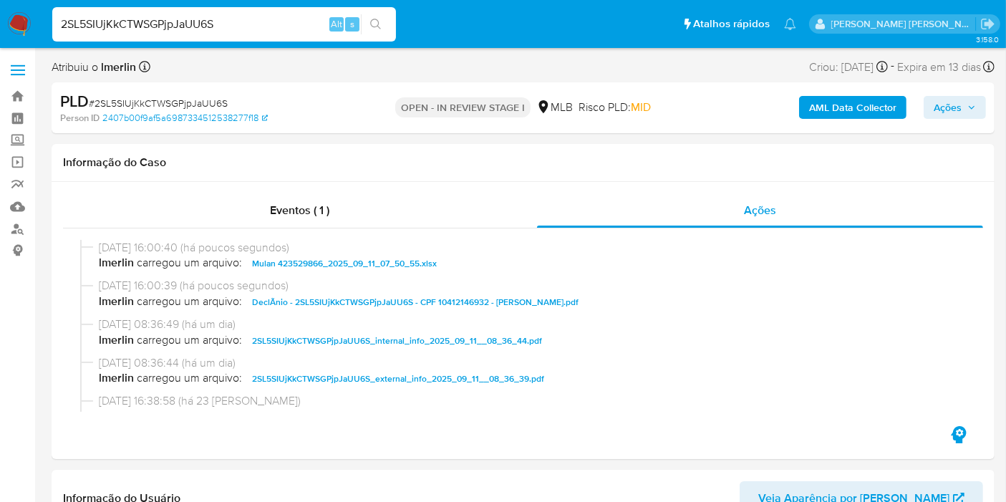
click at [980, 111] on button "Ações" at bounding box center [955, 107] width 62 height 23
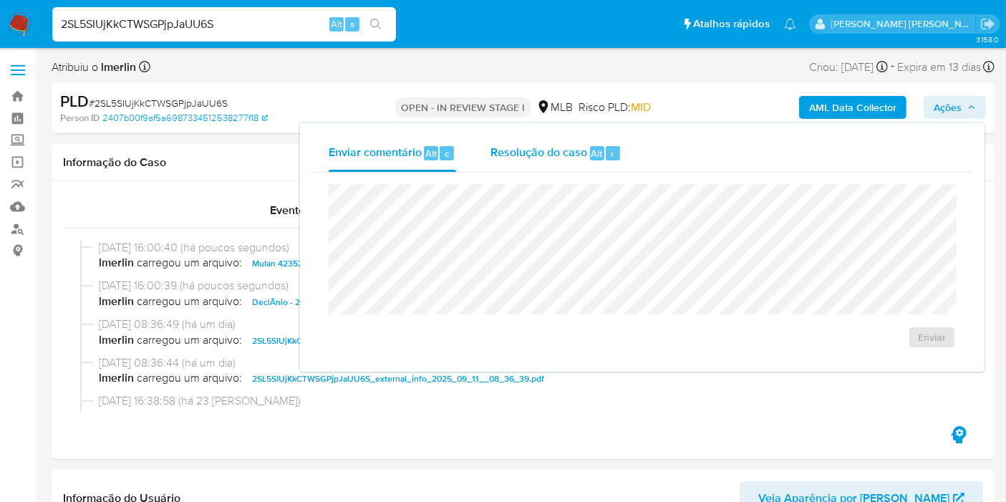
click at [502, 170] on div "Resolução do caso Alt r" at bounding box center [556, 153] width 131 height 37
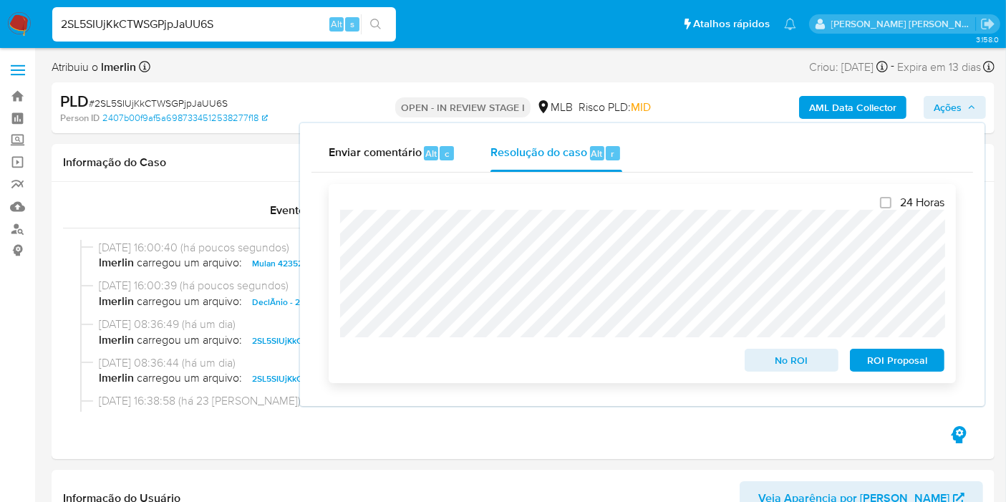
click at [767, 354] on span "No ROI" at bounding box center [792, 360] width 74 height 20
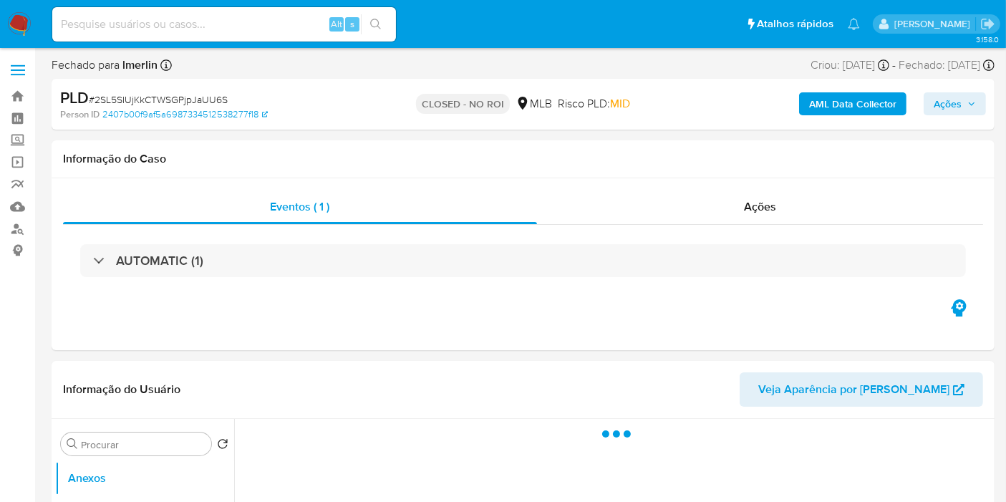
click at [23, 21] on img at bounding box center [19, 24] width 24 height 24
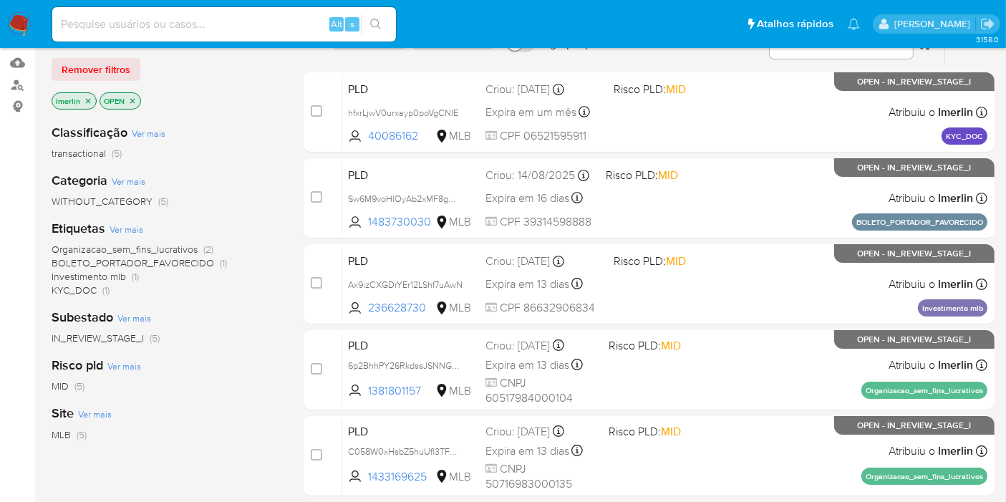
scroll to position [159, 0]
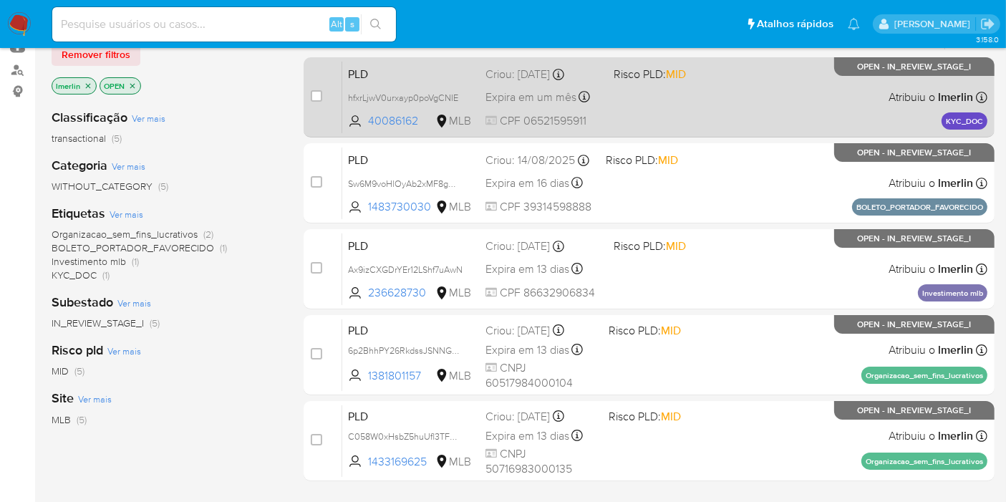
click at [677, 102] on div "PLD hfxrLjwV0urxayp0poVgCNIE 40086162 MLB Risco PLD: MID Criou: 12/09/2025 Crio…" at bounding box center [664, 97] width 645 height 72
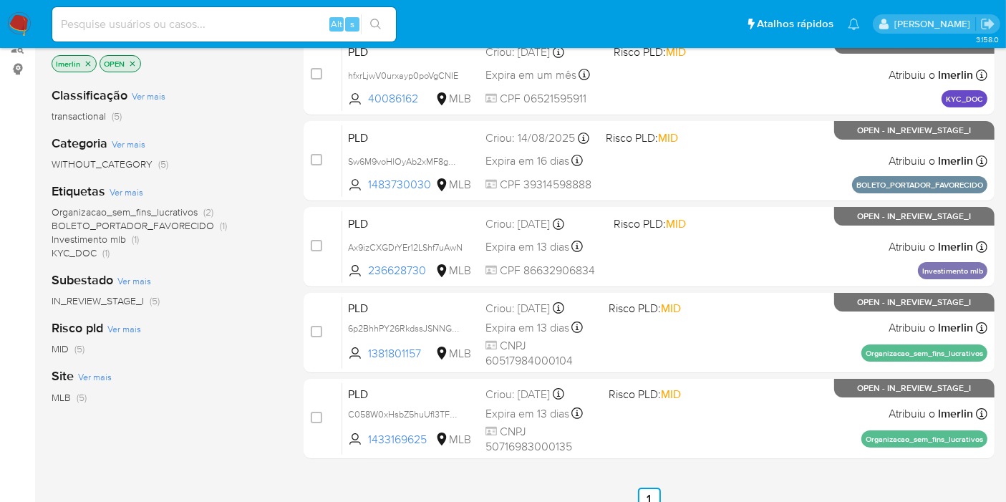
scroll to position [79, 0]
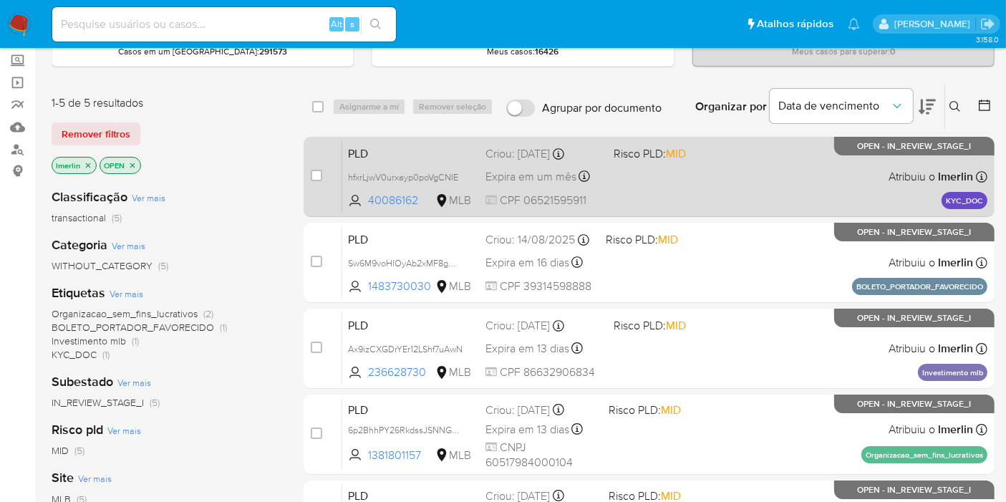
click at [454, 153] on span "PLD" at bounding box center [411, 152] width 126 height 19
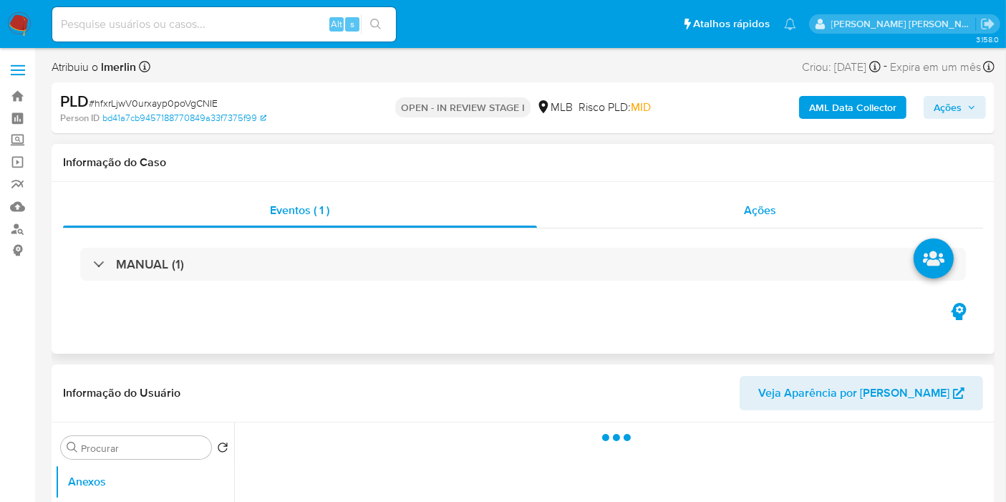
click at [744, 208] on span "Ações" at bounding box center [760, 210] width 32 height 16
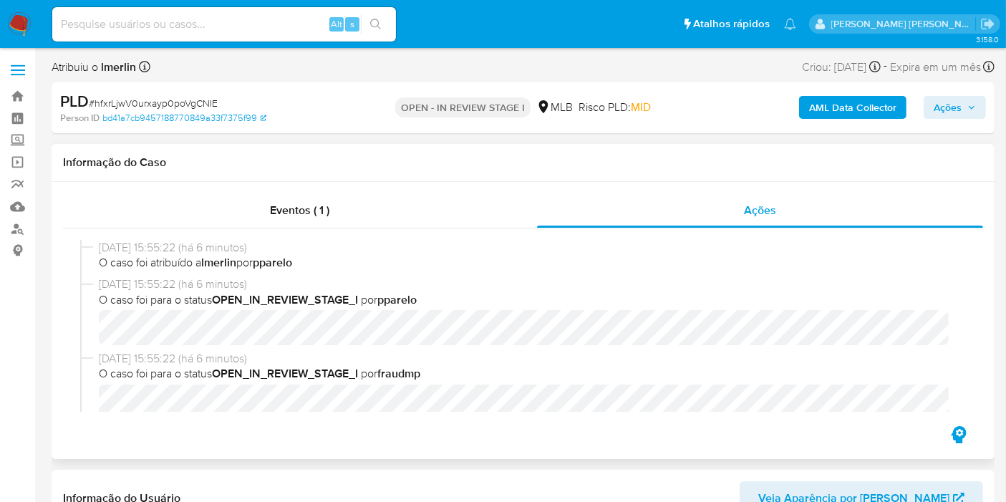
select select "10"
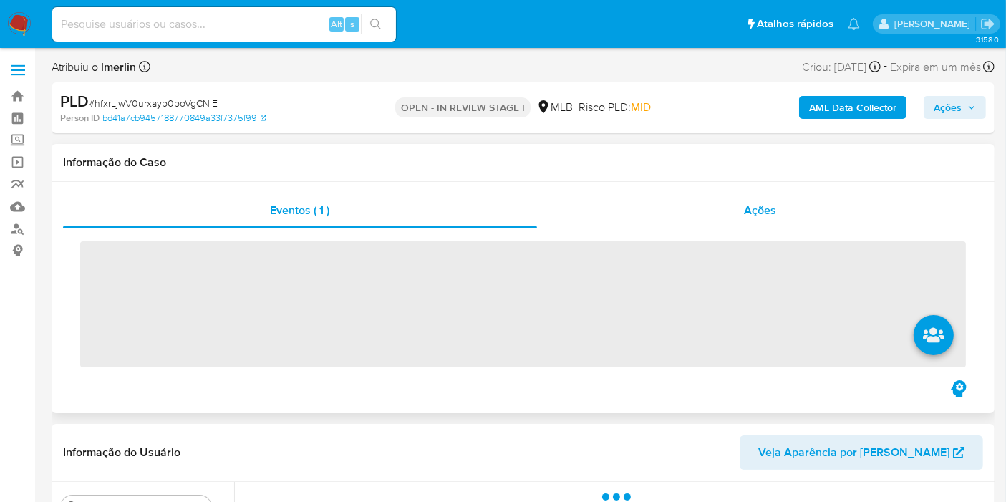
click at [755, 196] on div "Ações" at bounding box center [760, 210] width 447 height 34
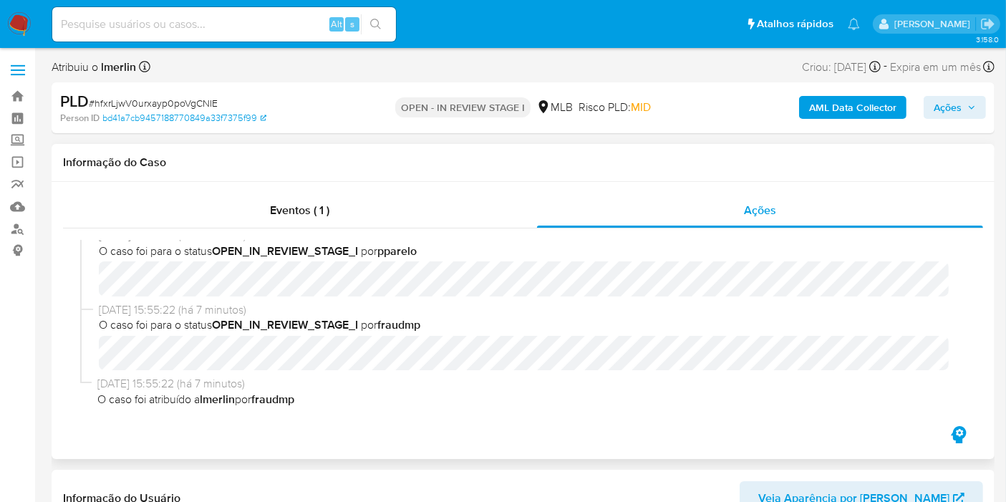
select select "10"
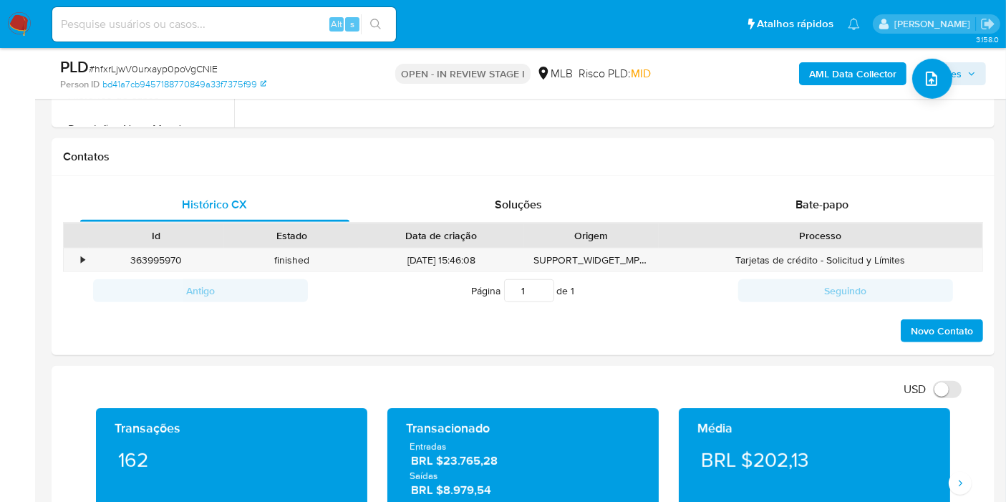
scroll to position [477, 0]
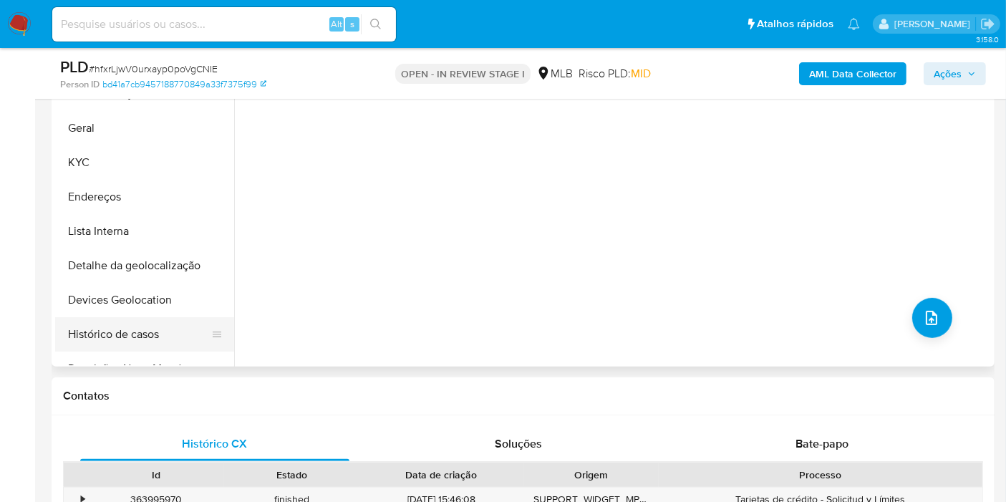
click at [143, 326] on button "Histórico de casos" at bounding box center [139, 334] width 168 height 34
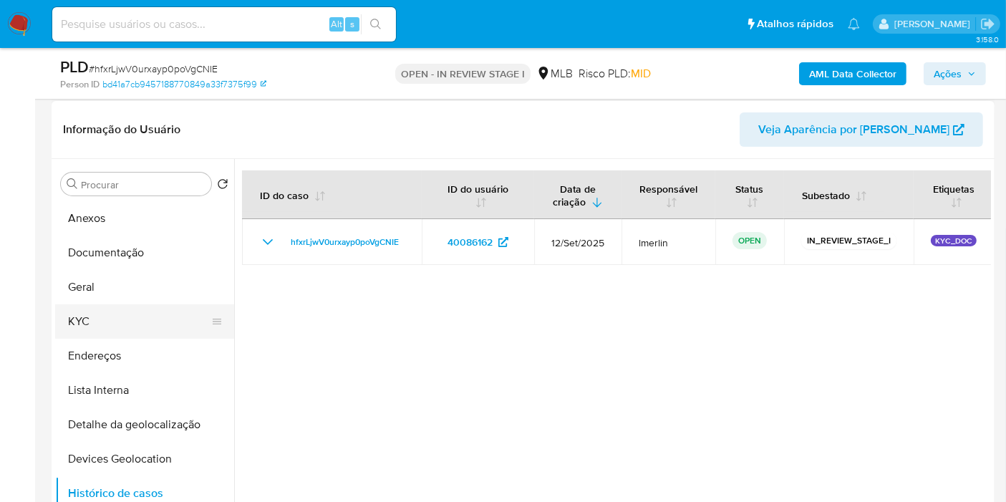
click at [93, 311] on button "KYC" at bounding box center [139, 321] width 168 height 34
